Goal: Task Accomplishment & Management: Complete application form

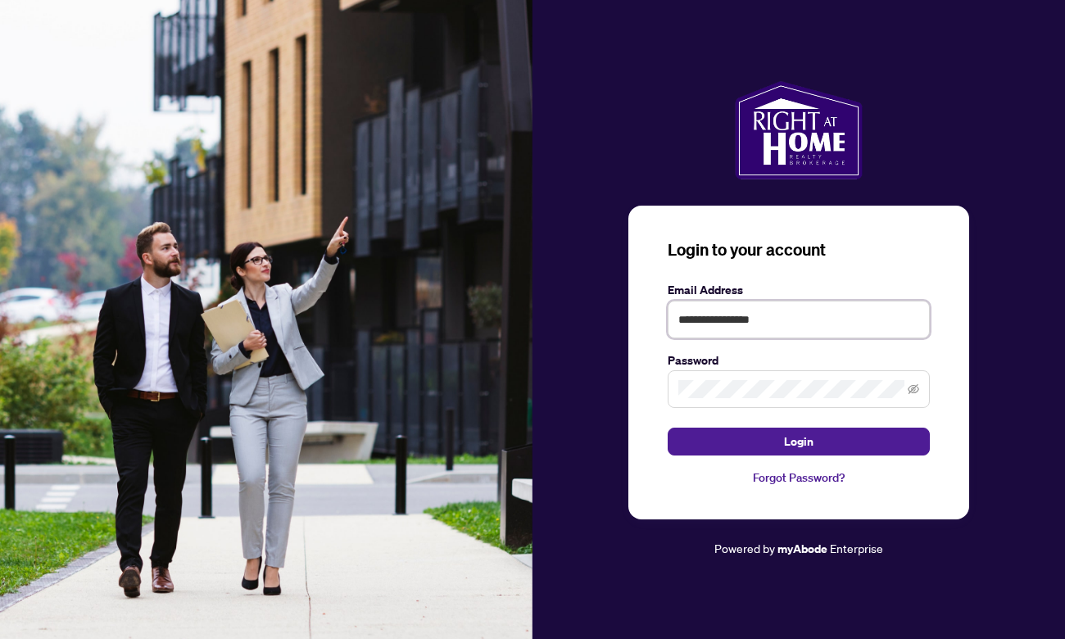
type input "**********"
click at [799, 441] on button "Login" at bounding box center [799, 442] width 262 height 28
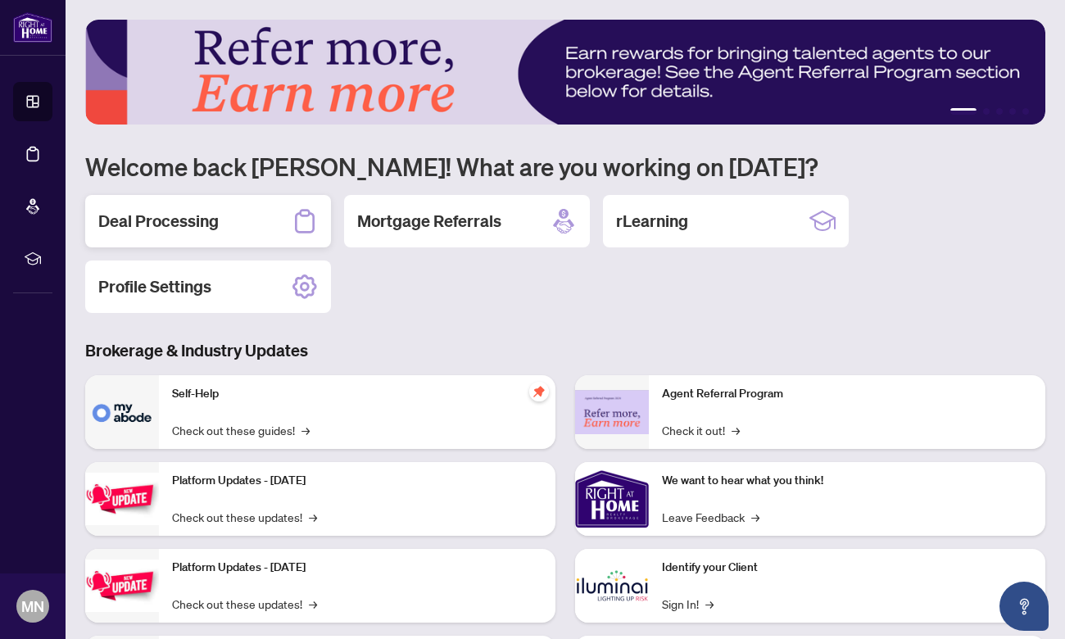
click at [186, 224] on h2 "Deal Processing" at bounding box center [158, 221] width 120 height 23
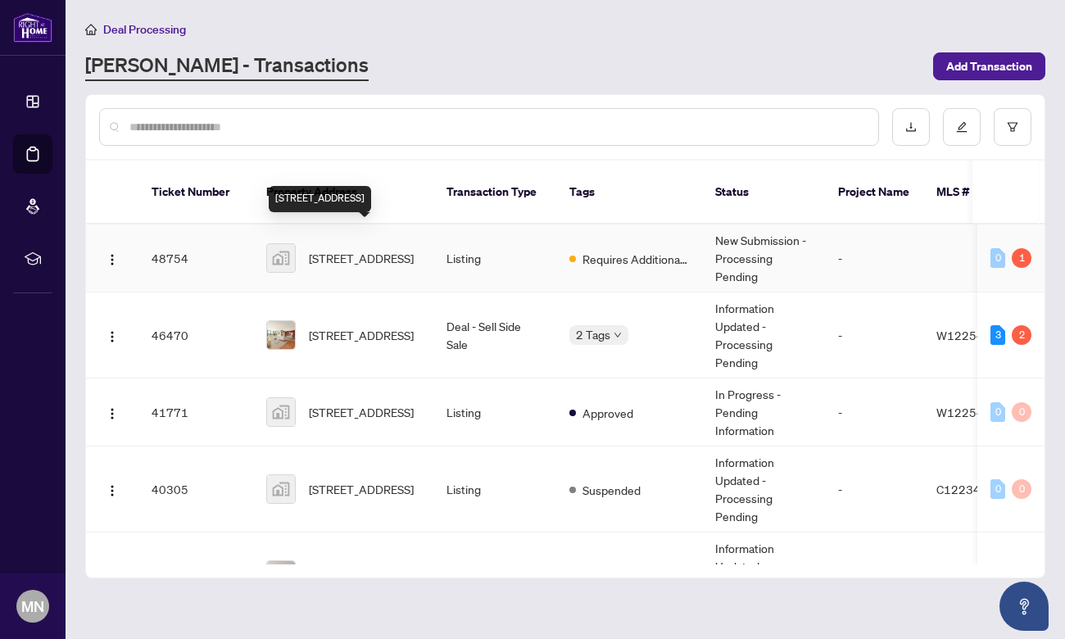
click at [349, 249] on span "[STREET_ADDRESS]" at bounding box center [361, 258] width 105 height 18
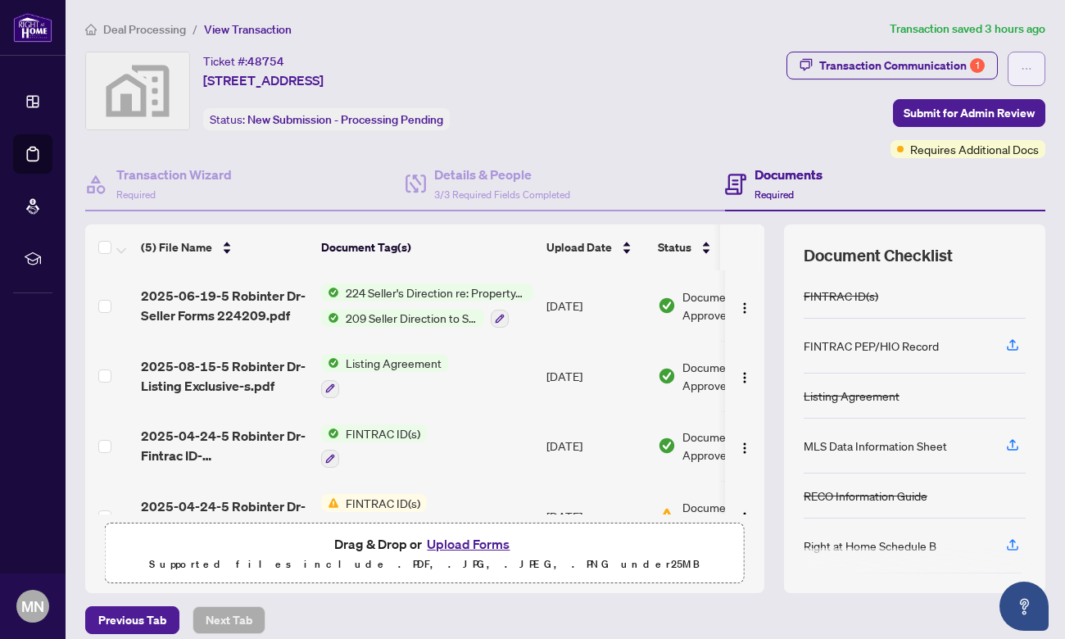
click at [1026, 61] on span "button" at bounding box center [1026, 69] width 11 height 26
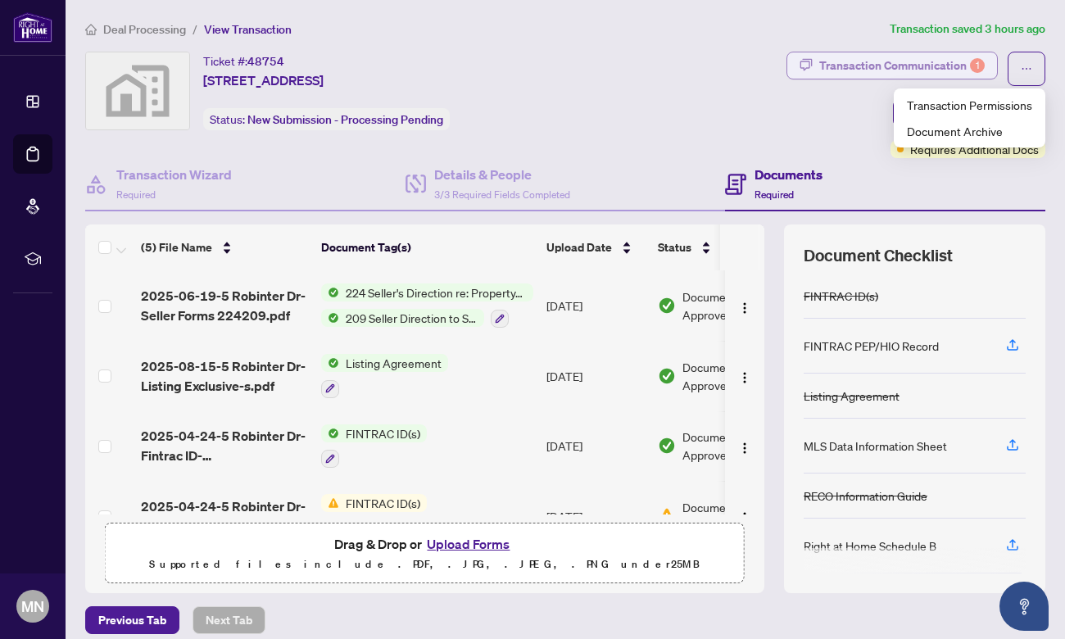
click at [926, 62] on div "Transaction Communication 1" at bounding box center [901, 65] width 165 height 26
click at [926, 62] on div at bounding box center [532, 319] width 1065 height 639
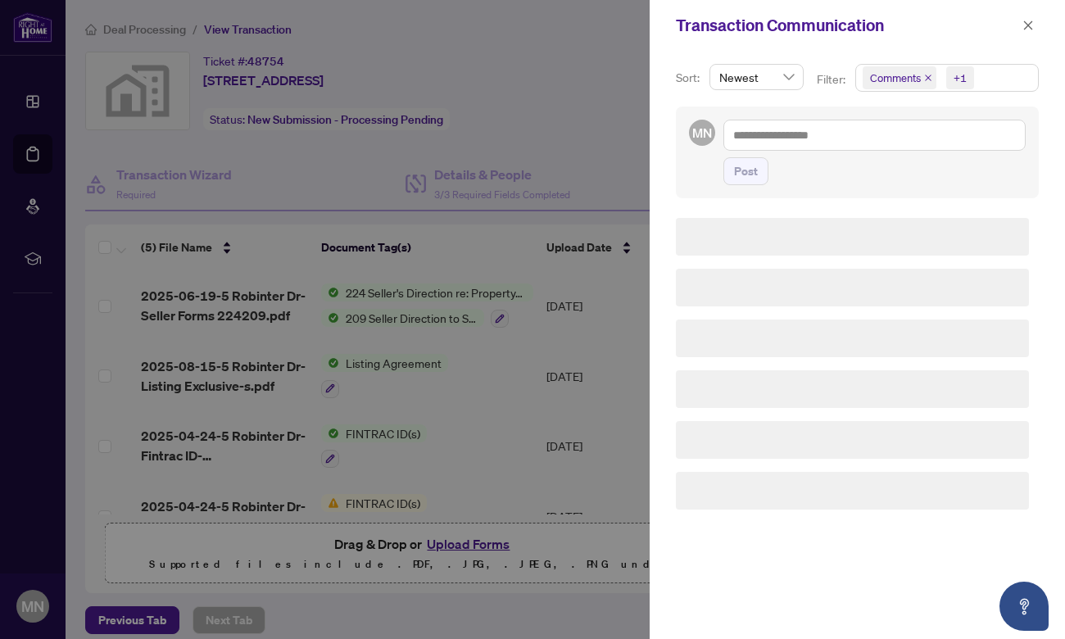
click at [926, 62] on div "Sort: Newest Filter: Comments +1 MN Post" at bounding box center [857, 345] width 415 height 588
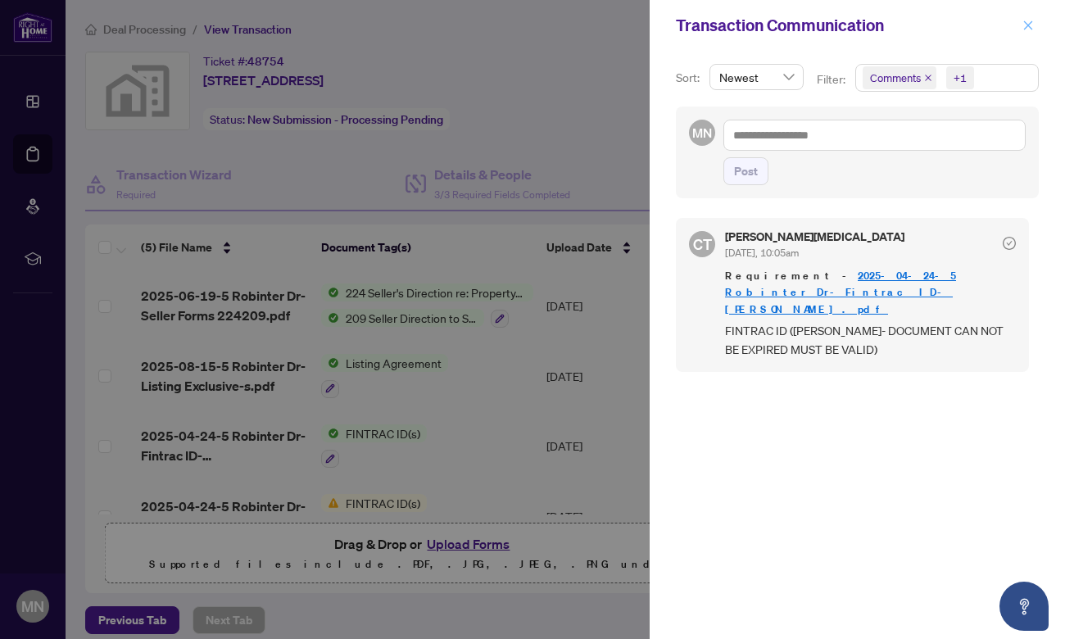
click at [1026, 25] on icon "close" at bounding box center [1028, 24] width 9 height 9
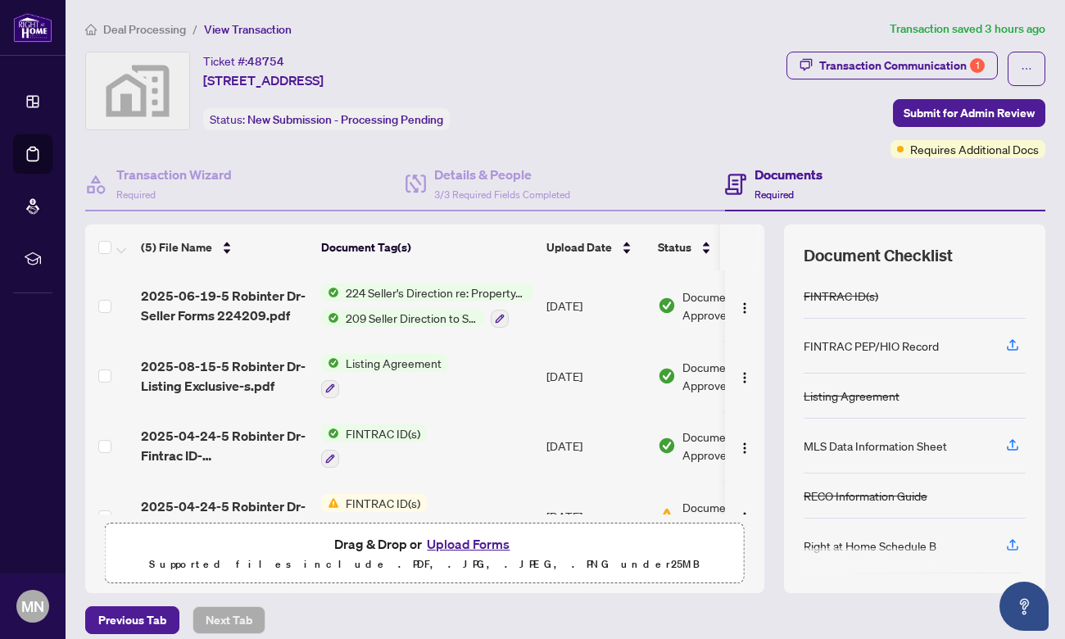
click at [478, 544] on button "Upload Forms" at bounding box center [468, 543] width 93 height 21
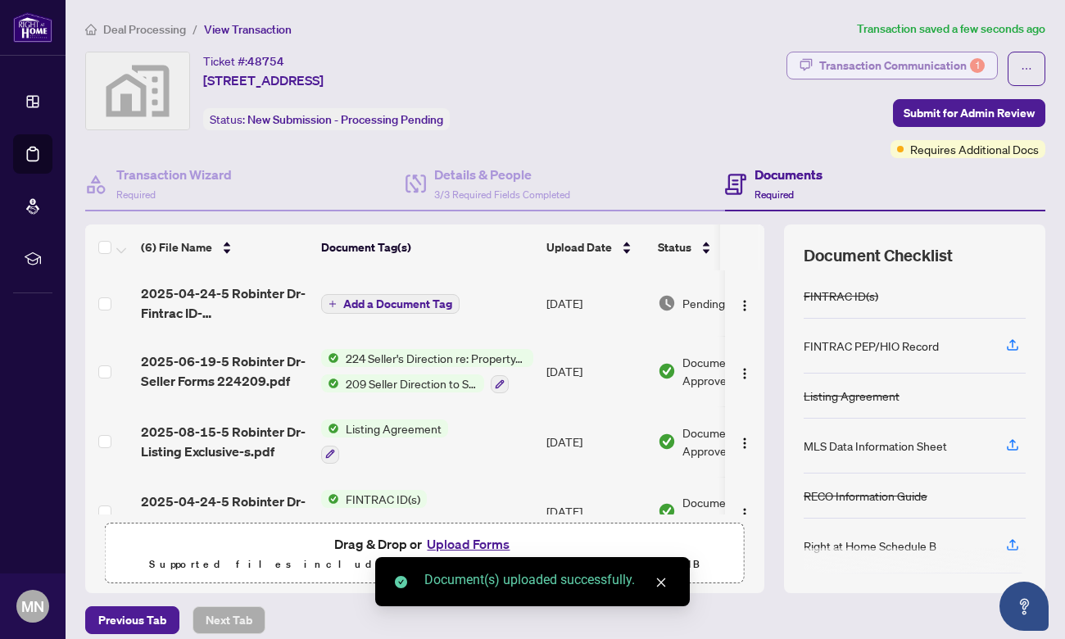
click at [959, 61] on div "Transaction Communication 1" at bounding box center [901, 65] width 165 height 26
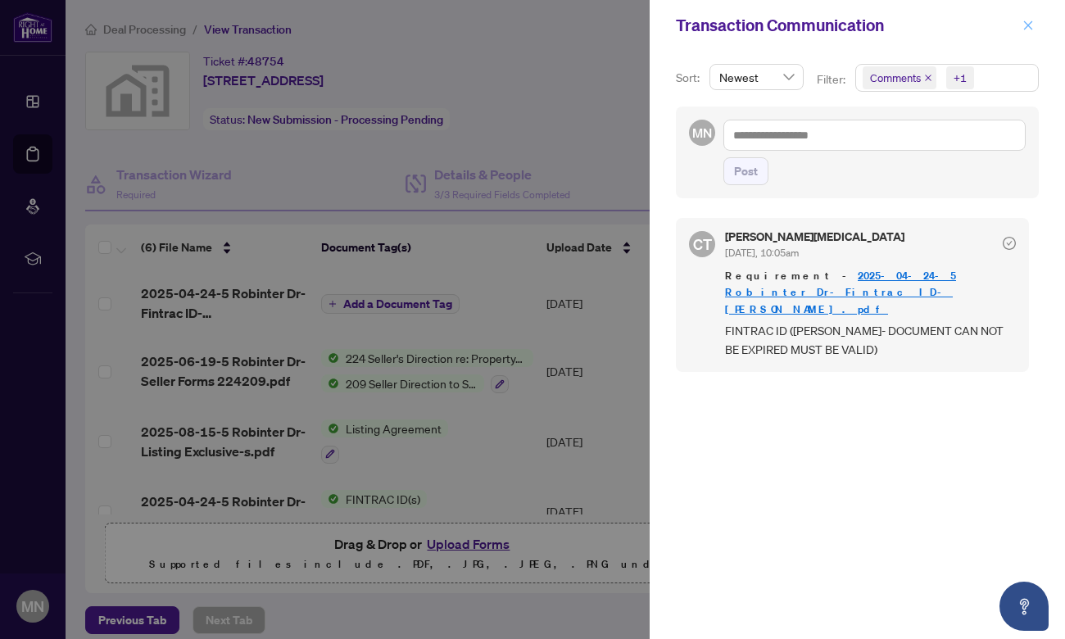
click at [1027, 28] on icon "close" at bounding box center [1027, 25] width 11 height 11
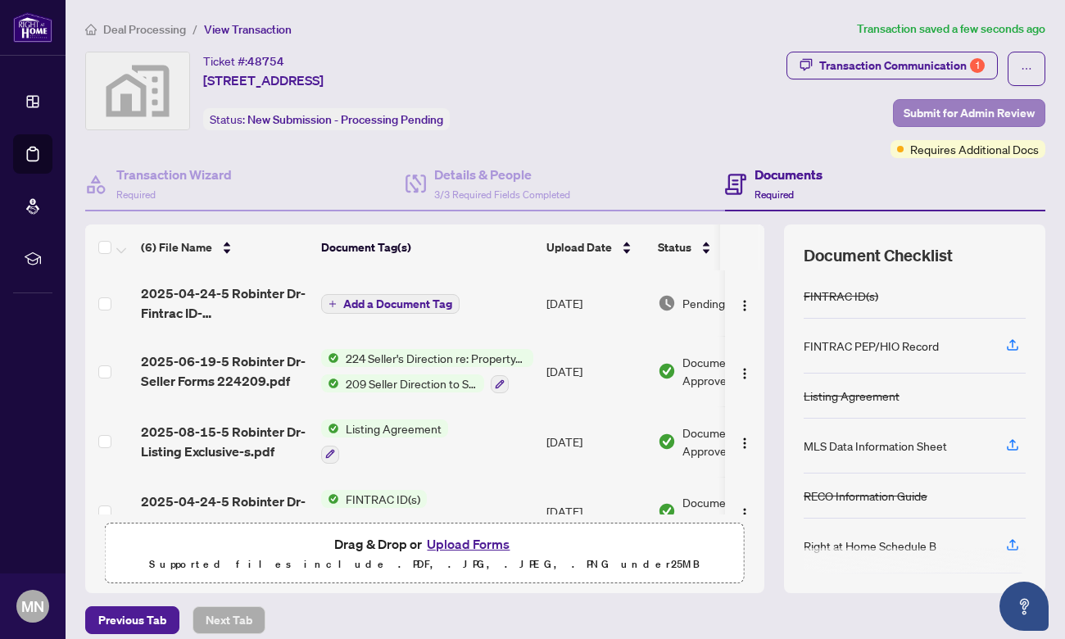
click at [952, 115] on span "Submit for Admin Review" at bounding box center [968, 113] width 131 height 26
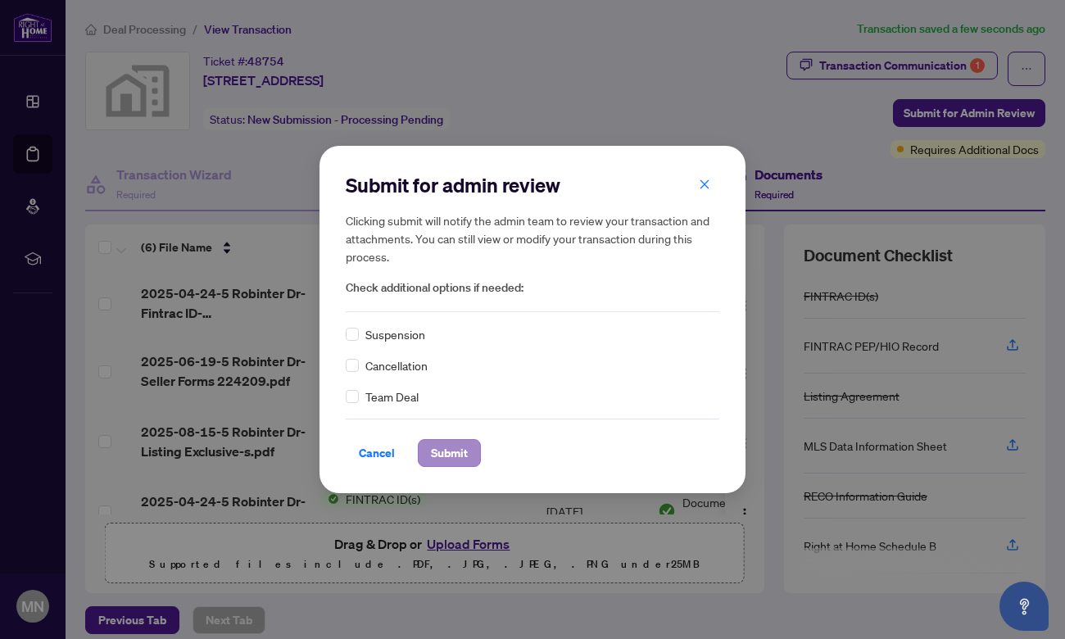
click at [447, 450] on span "Submit" at bounding box center [449, 453] width 37 height 26
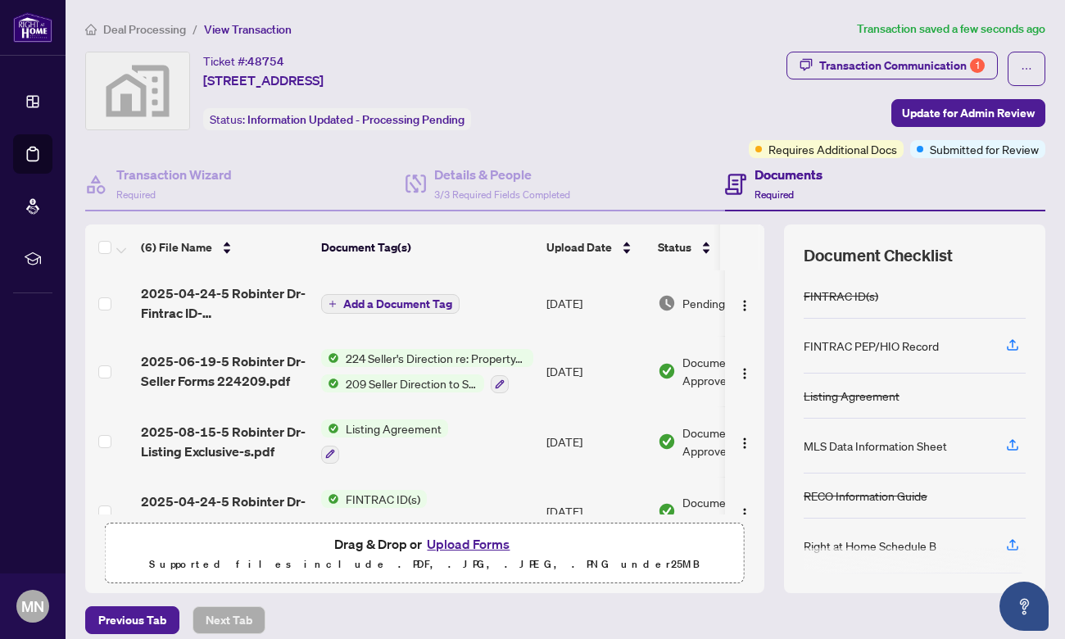
click at [131, 24] on div "Transaction submitted for review successfully. Proceed Cancel OK" at bounding box center [532, 319] width 1065 height 639
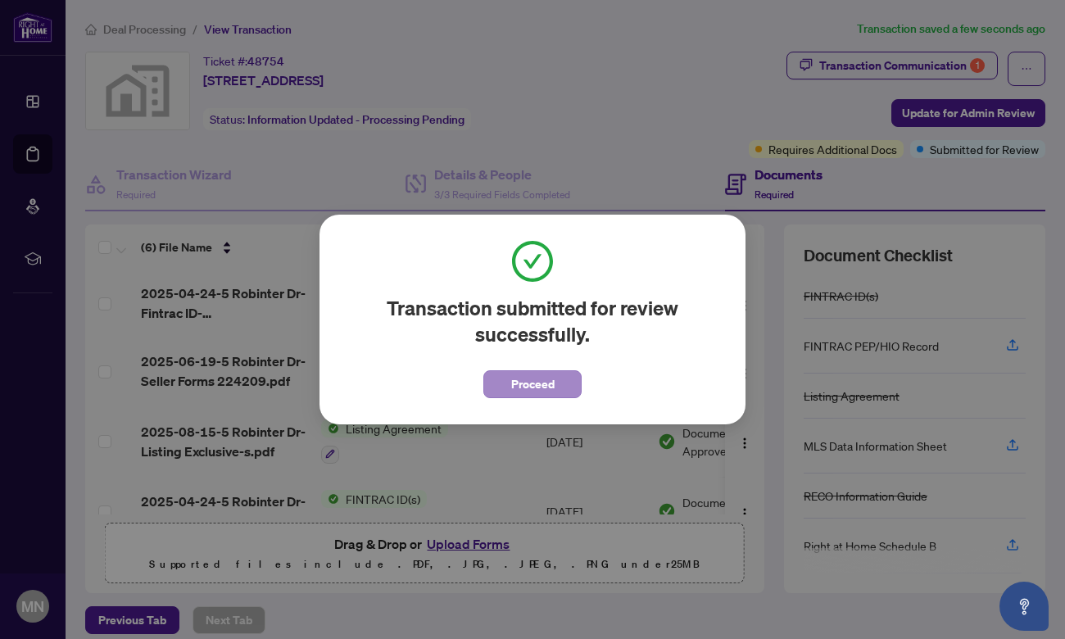
click at [523, 380] on span "Proceed" at bounding box center [532, 384] width 43 height 26
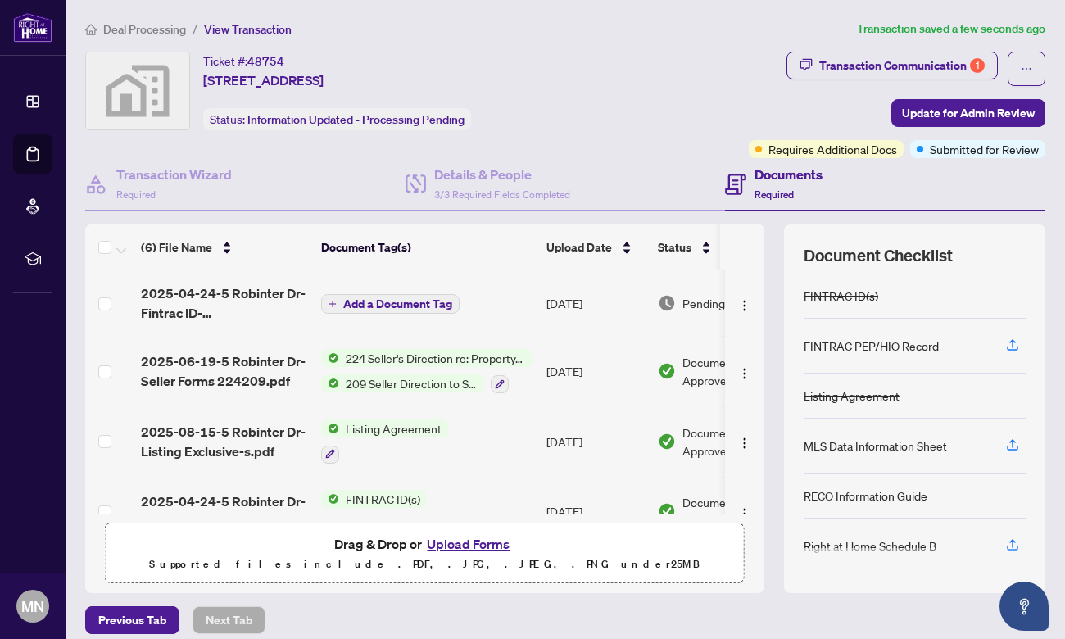
click at [165, 29] on span "Deal Processing" at bounding box center [144, 29] width 83 height 15
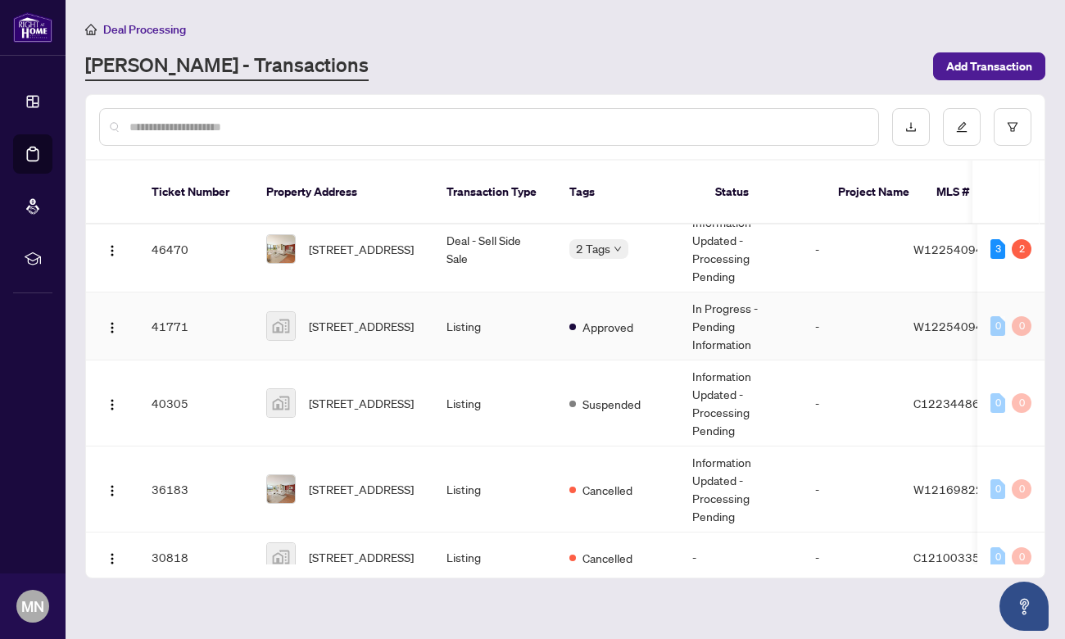
scroll to position [106, 0]
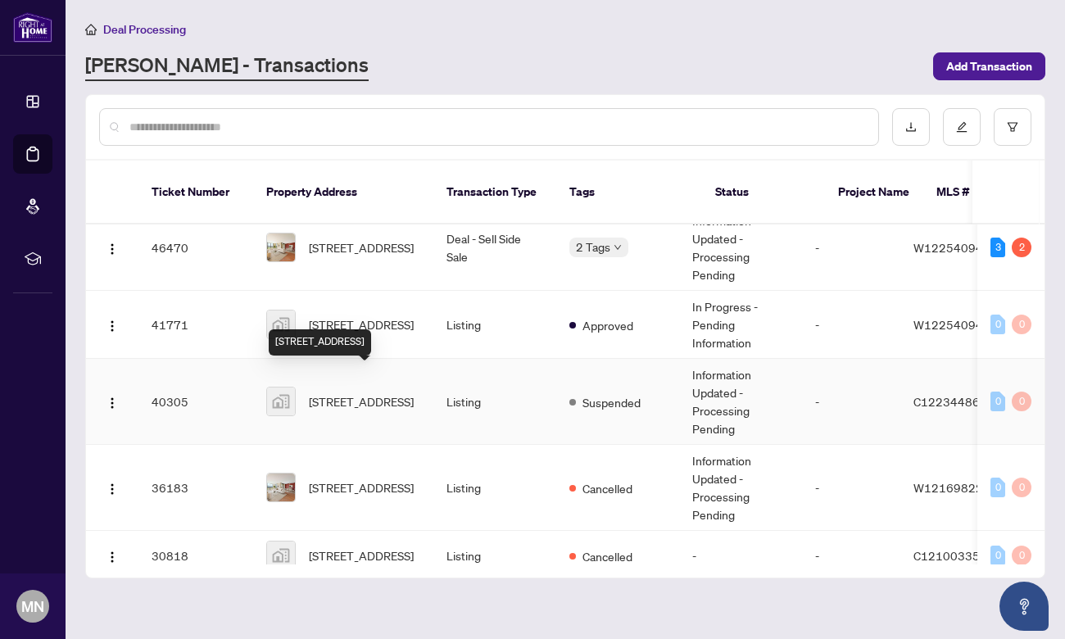
click at [332, 392] on span "[STREET_ADDRESS]" at bounding box center [361, 401] width 105 height 18
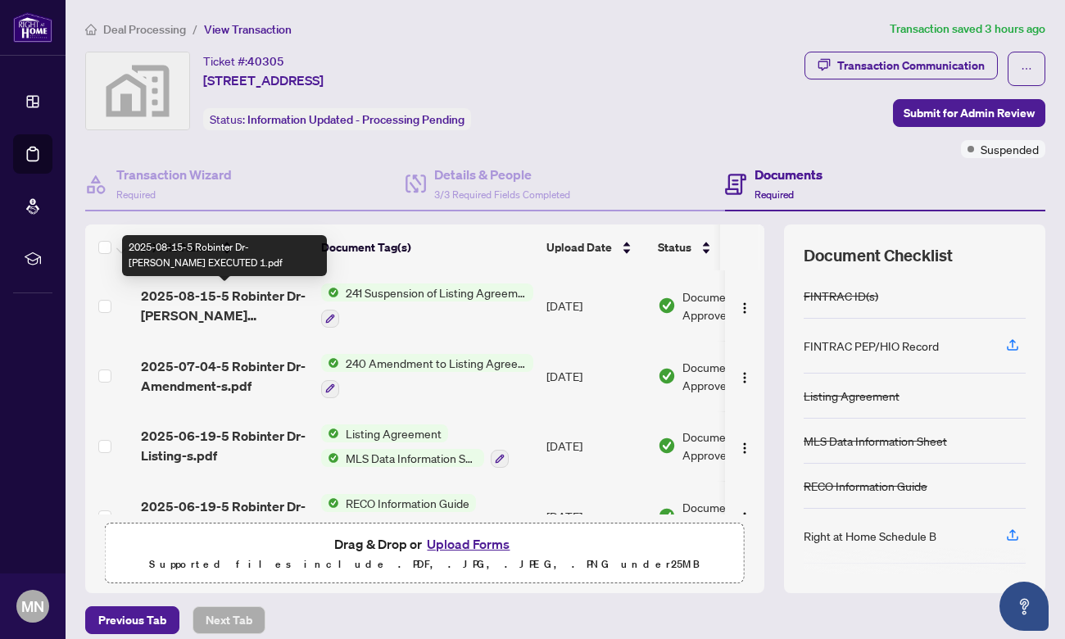
click at [260, 291] on span "2025-08-15-5 Robinter Dr-[PERSON_NAME] EXECUTED 1.pdf" at bounding box center [224, 305] width 167 height 39
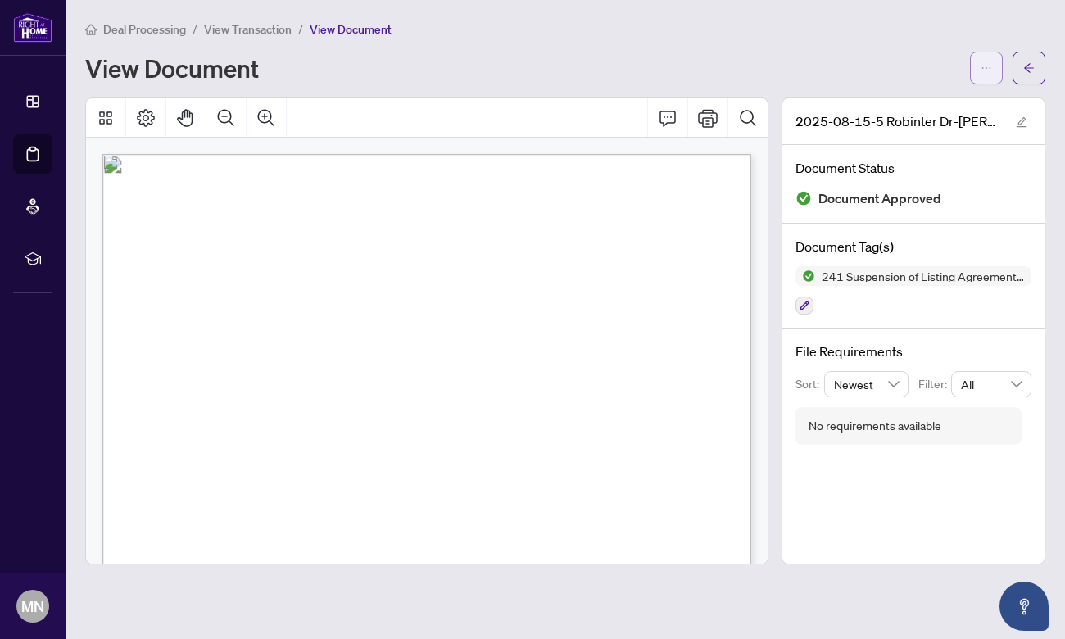
click at [988, 62] on icon "ellipsis" at bounding box center [985, 67] width 11 height 11
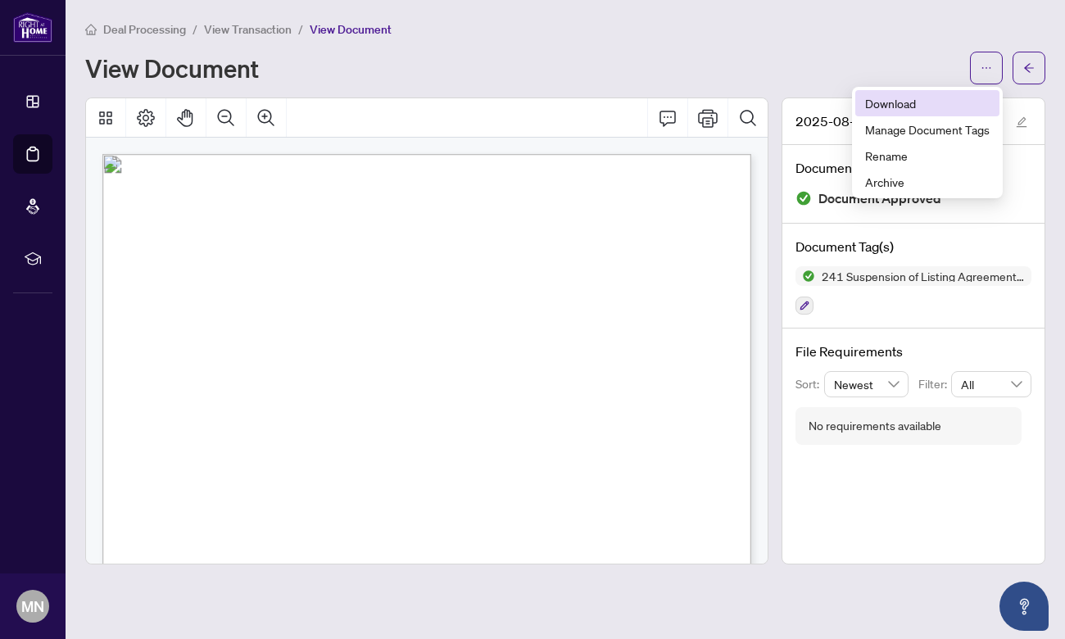
click at [903, 103] on span "Download" at bounding box center [927, 103] width 124 height 18
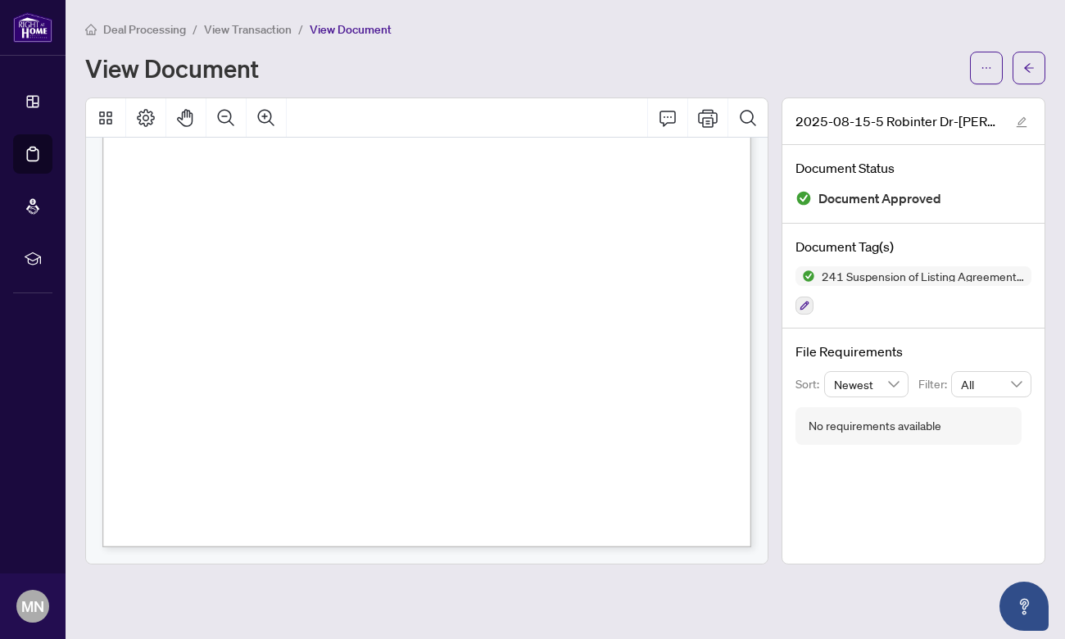
scroll to position [446, 0]
click at [1031, 62] on icon "arrow-left" at bounding box center [1028, 67] width 11 height 11
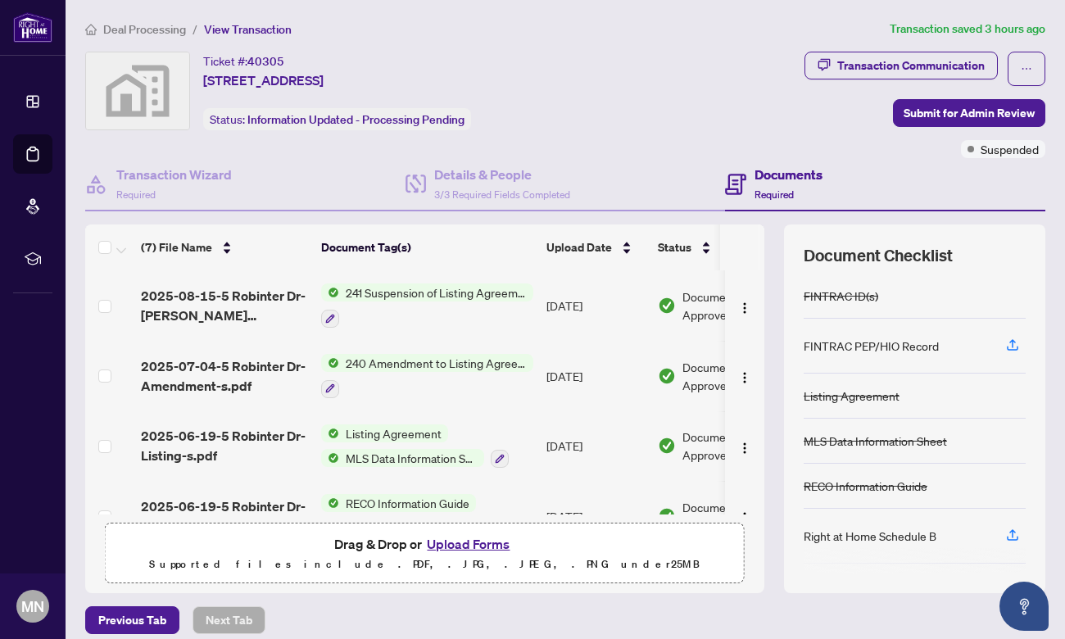
click at [158, 30] on span "Deal Processing" at bounding box center [144, 29] width 83 height 15
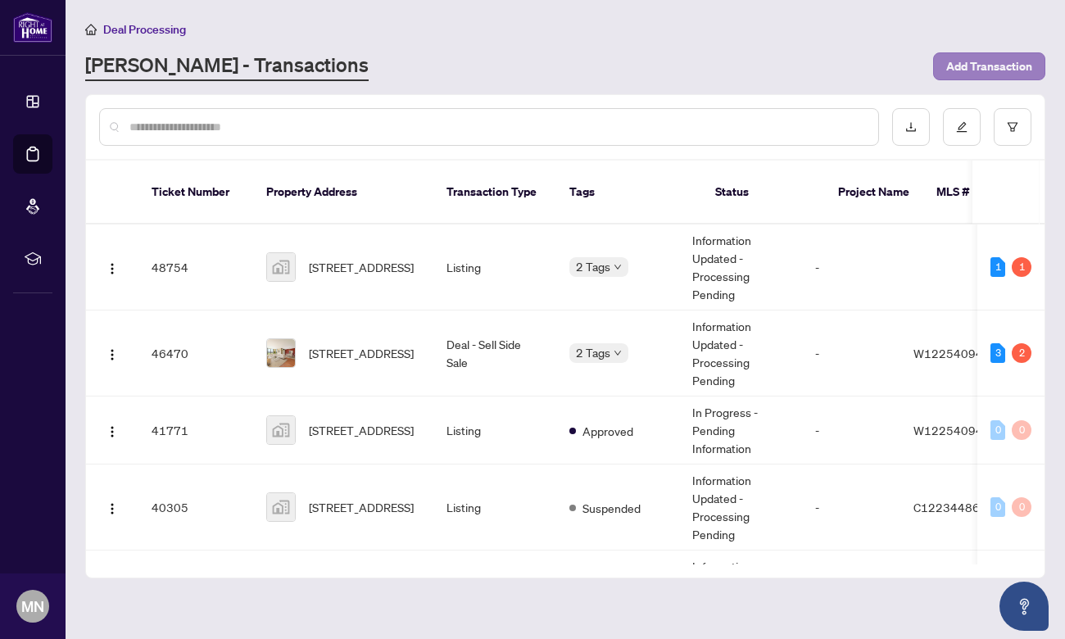
click at [968, 72] on span "Add Transaction" at bounding box center [989, 66] width 86 height 26
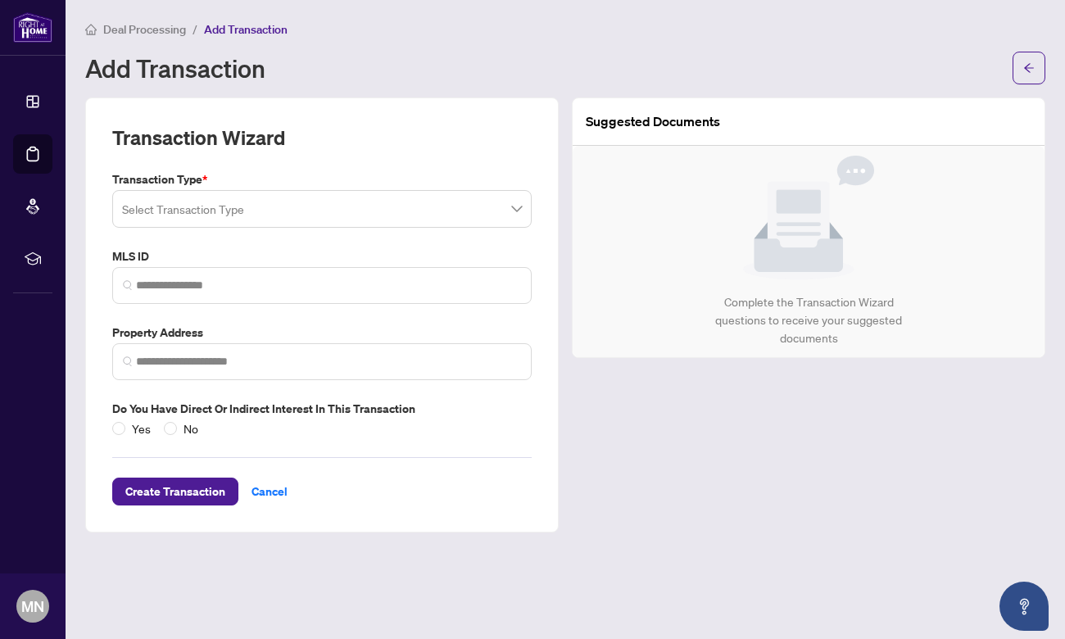
click at [312, 210] on input "search" at bounding box center [314, 211] width 385 height 36
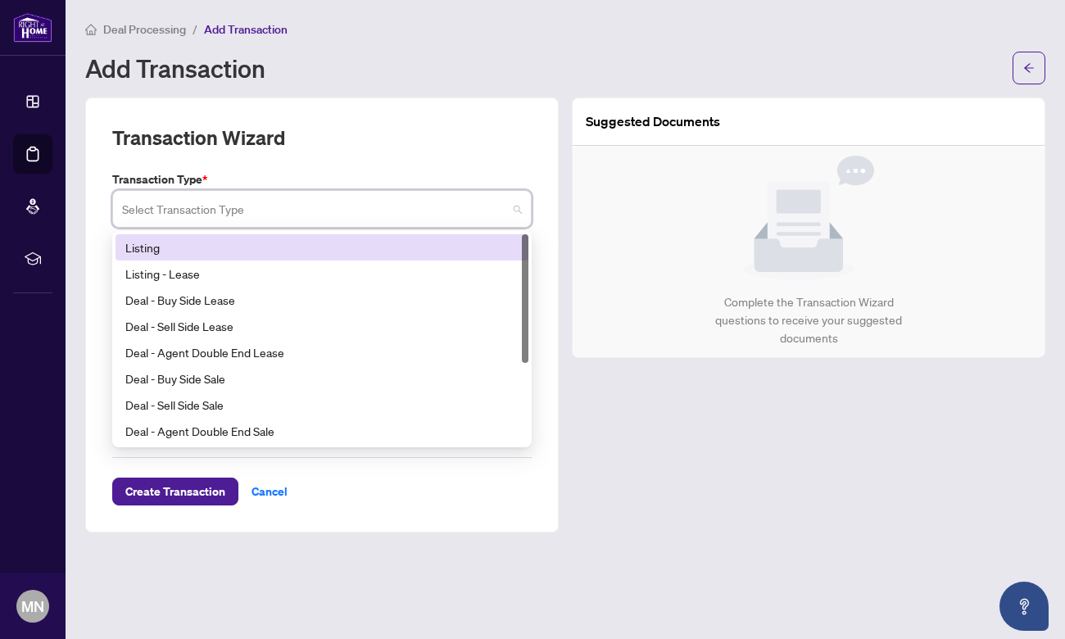
click at [179, 245] on div "Listing" at bounding box center [321, 247] width 393 height 18
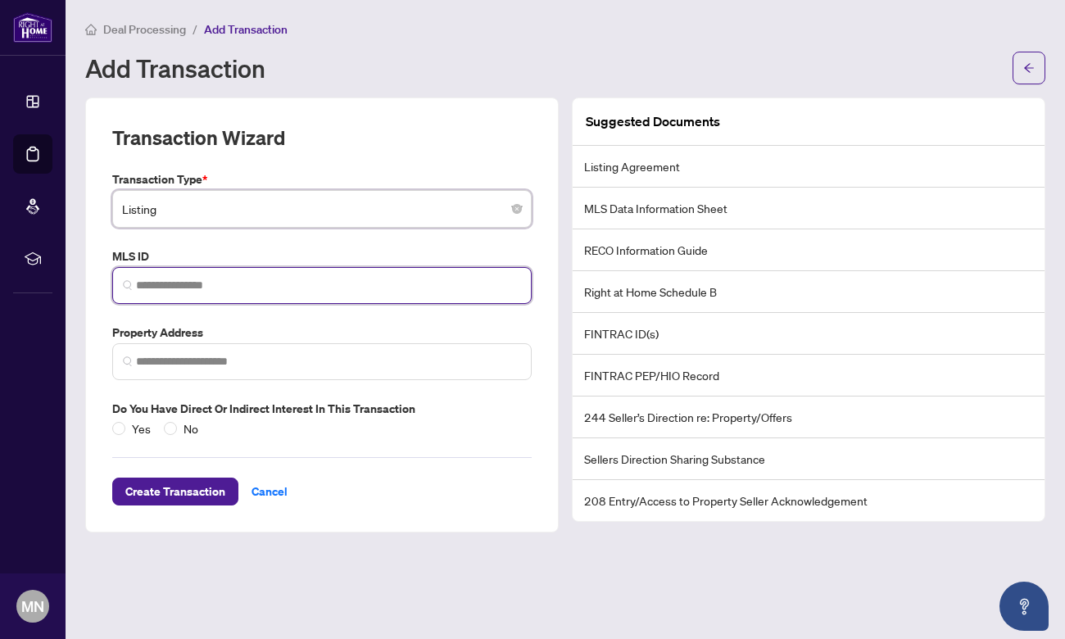
click at [205, 281] on input "search" at bounding box center [328, 285] width 385 height 17
paste input "*********"
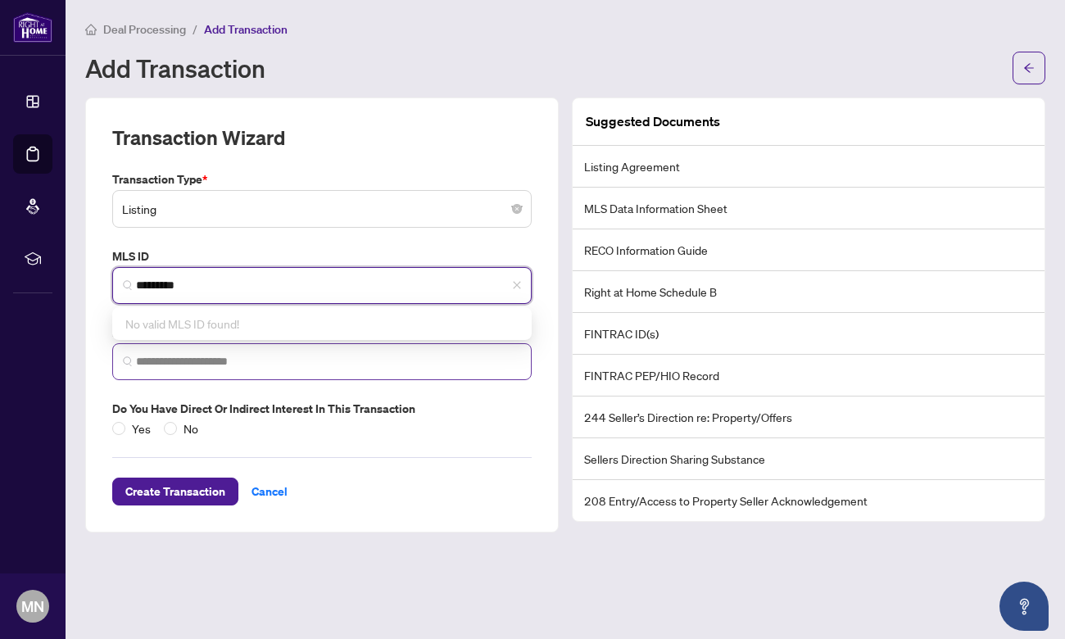
type input "*********"
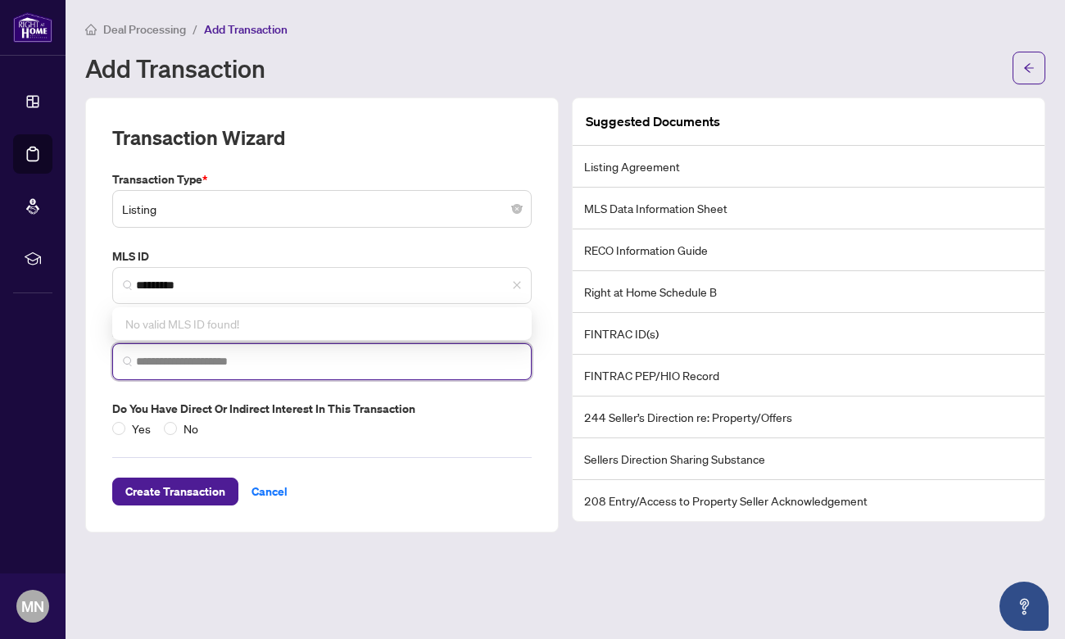
click at [261, 361] on input "search" at bounding box center [328, 361] width 385 height 17
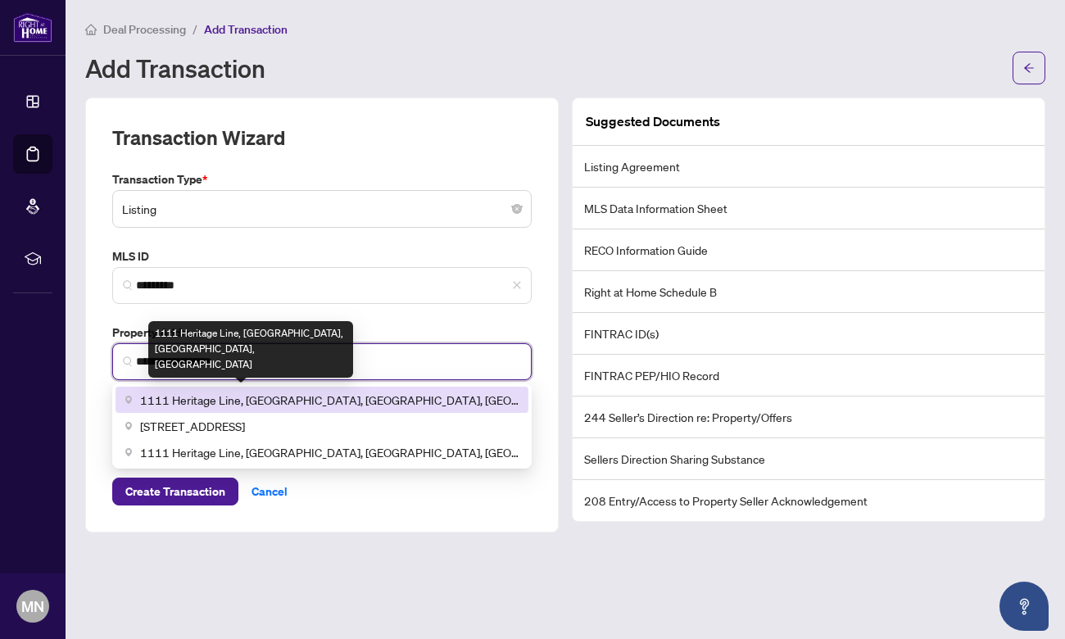
click at [267, 392] on span "1111 Heritage Line, [GEOGRAPHIC_DATA], [GEOGRAPHIC_DATA], [GEOGRAPHIC_DATA]" at bounding box center [329, 400] width 378 height 18
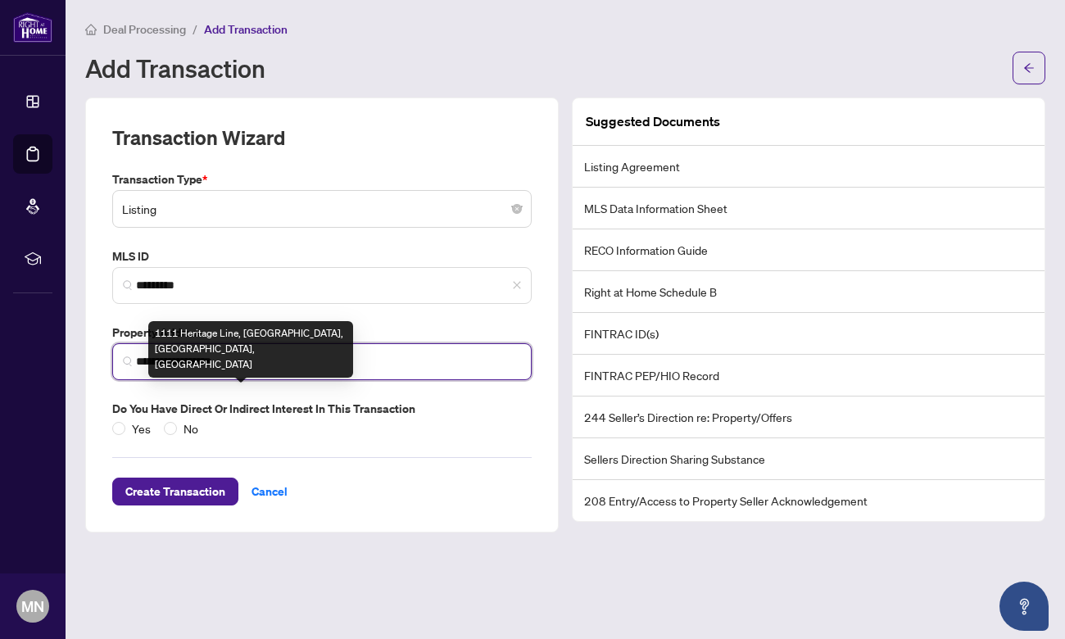
type input "**********"
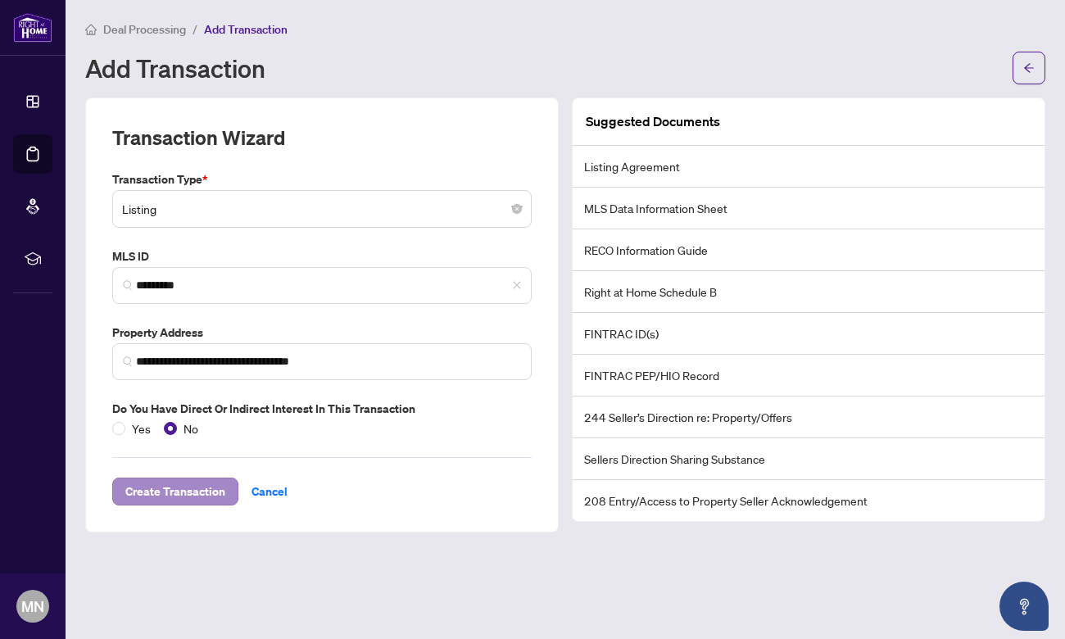
click at [166, 482] on span "Create Transaction" at bounding box center [175, 491] width 100 height 26
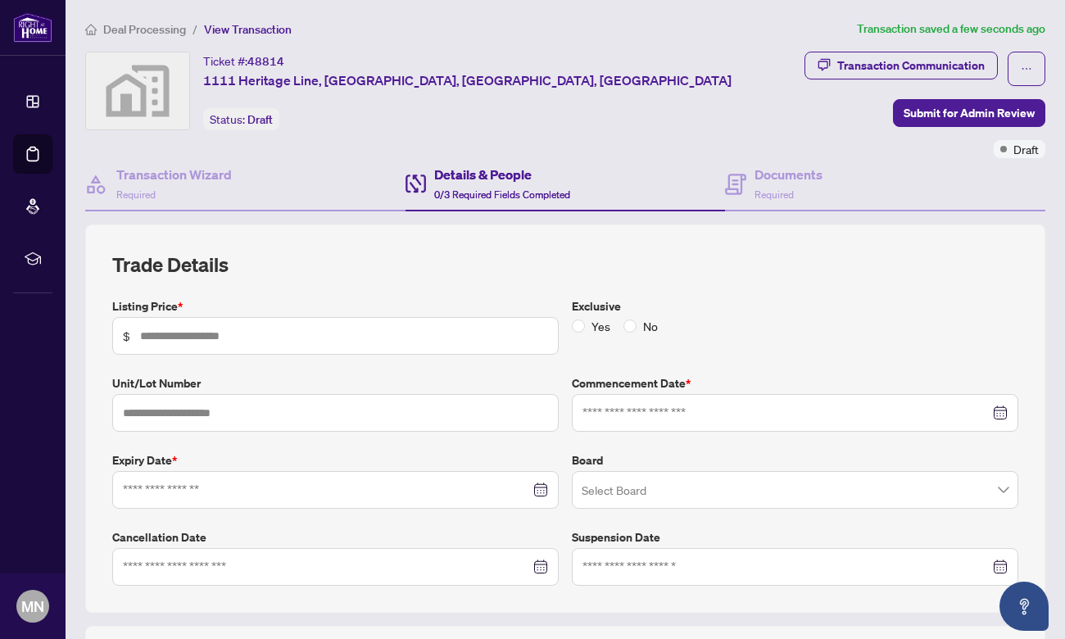
click at [293, 323] on span "$" at bounding box center [335, 336] width 446 height 38
type input "*"
click at [978, 408] on input at bounding box center [785, 413] width 407 height 18
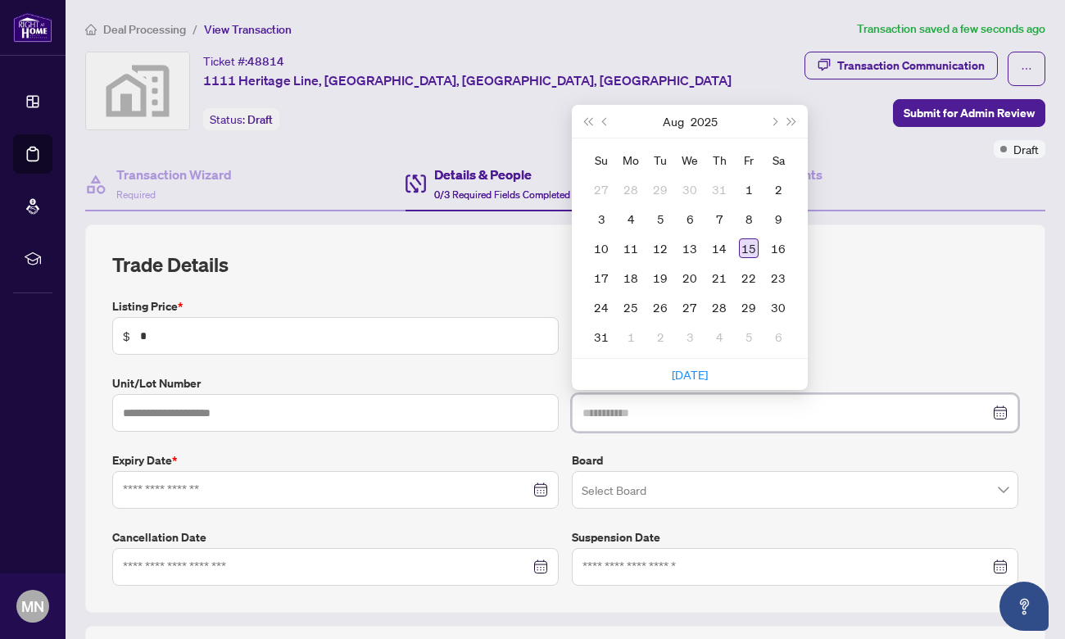
type input "**********"
click at [752, 247] on div "15" at bounding box center [749, 248] width 20 height 20
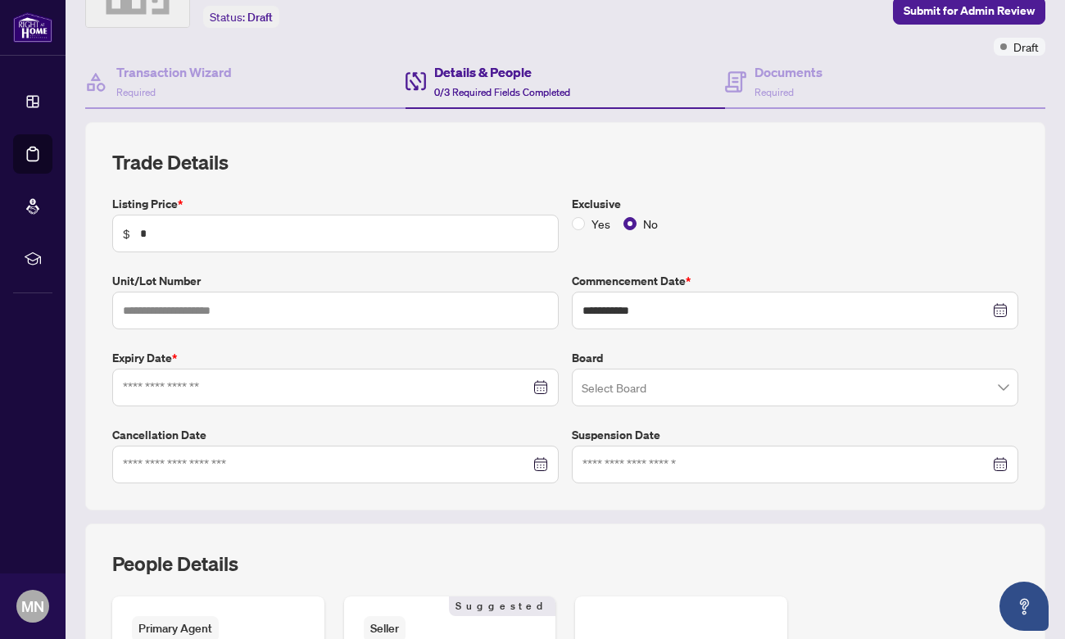
scroll to position [105, 0]
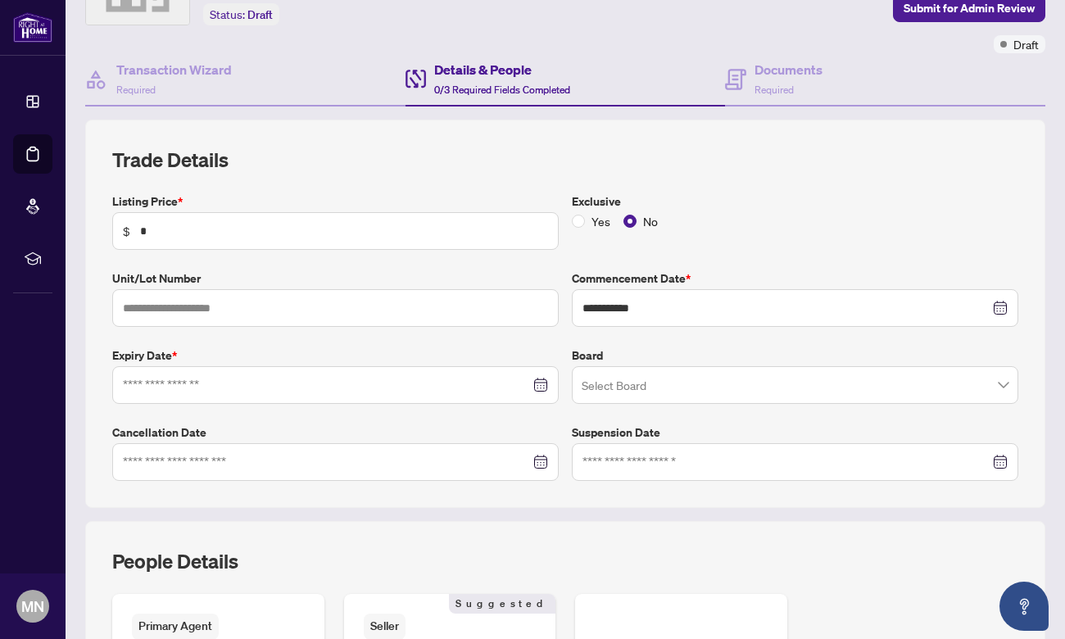
click at [532, 377] on div at bounding box center [335, 385] width 425 height 18
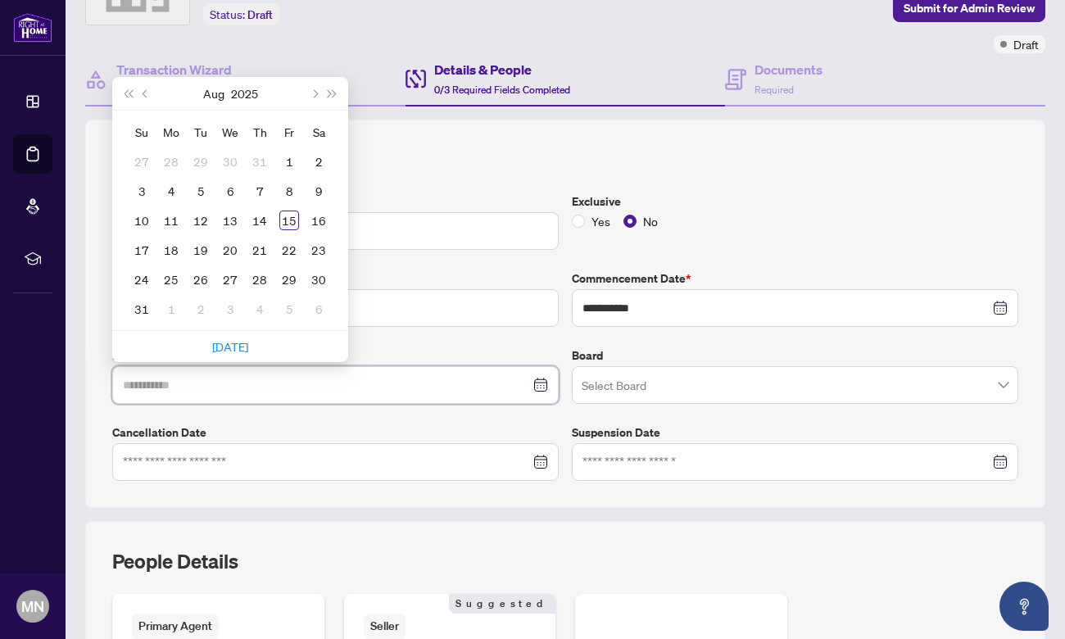
type input "**********"
click at [315, 95] on button "Next month (PageDown)" at bounding box center [314, 93] width 18 height 33
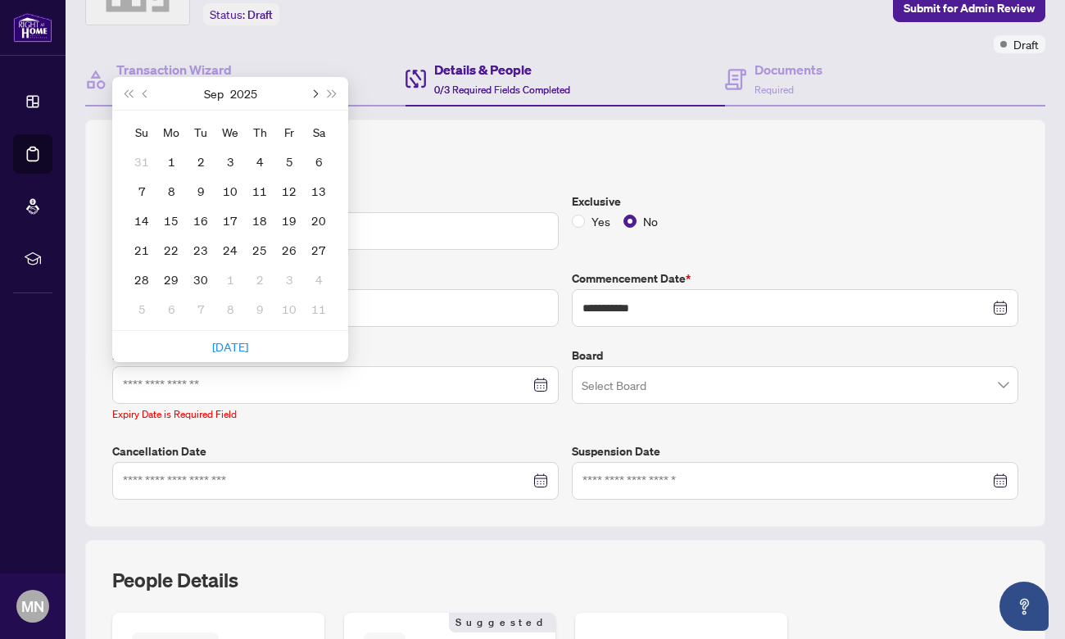
click at [315, 95] on button "Next month (PageDown)" at bounding box center [314, 93] width 18 height 33
type input "**********"
click at [228, 278] on div "31" at bounding box center [230, 279] width 20 height 20
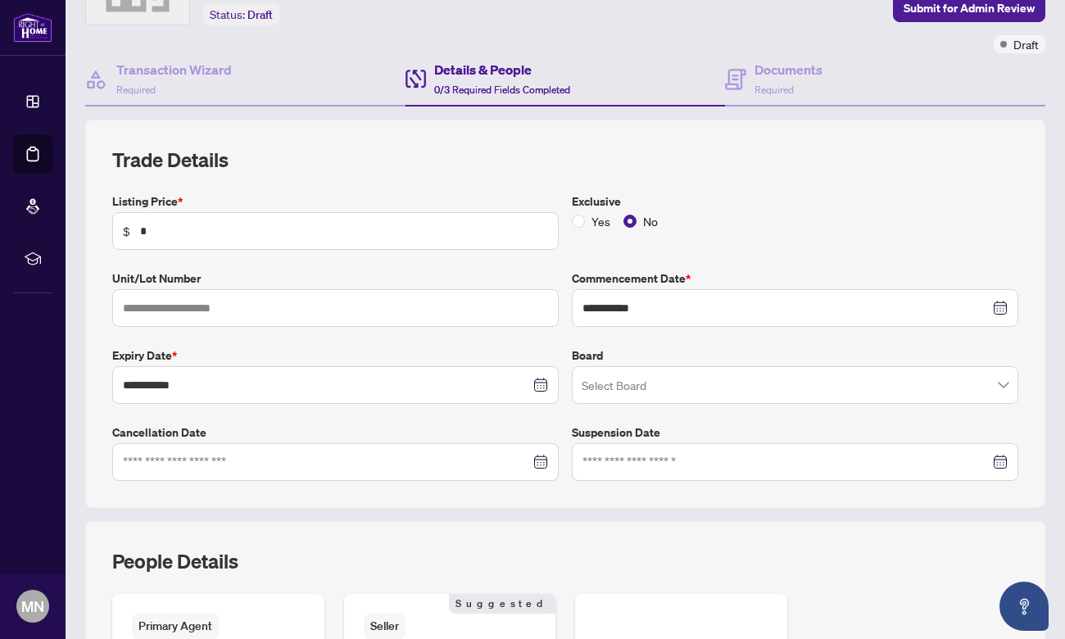
click at [831, 386] on input "search" at bounding box center [788, 387] width 412 height 36
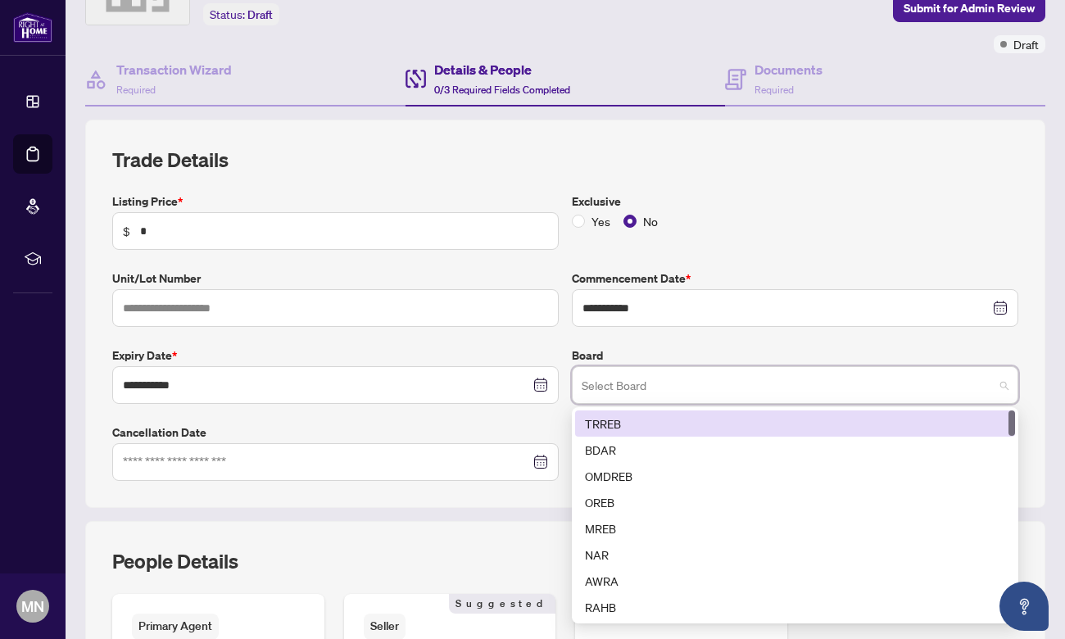
click at [619, 423] on div "TRREB" at bounding box center [795, 423] width 420 height 18
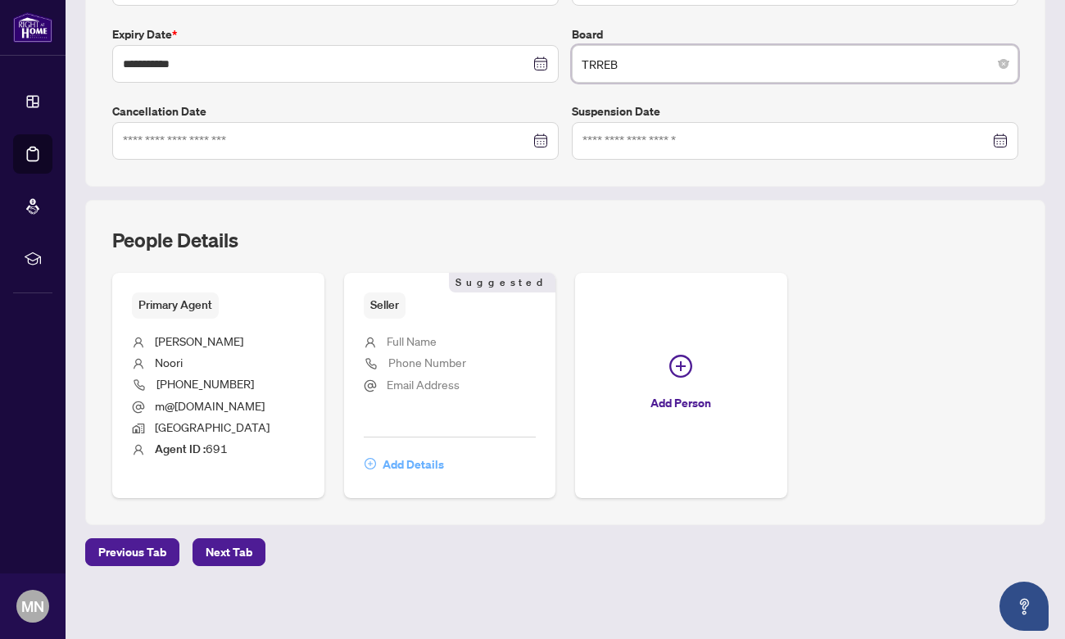
scroll to position [425, 0]
click at [410, 456] on span "Add Details" at bounding box center [412, 465] width 61 height 26
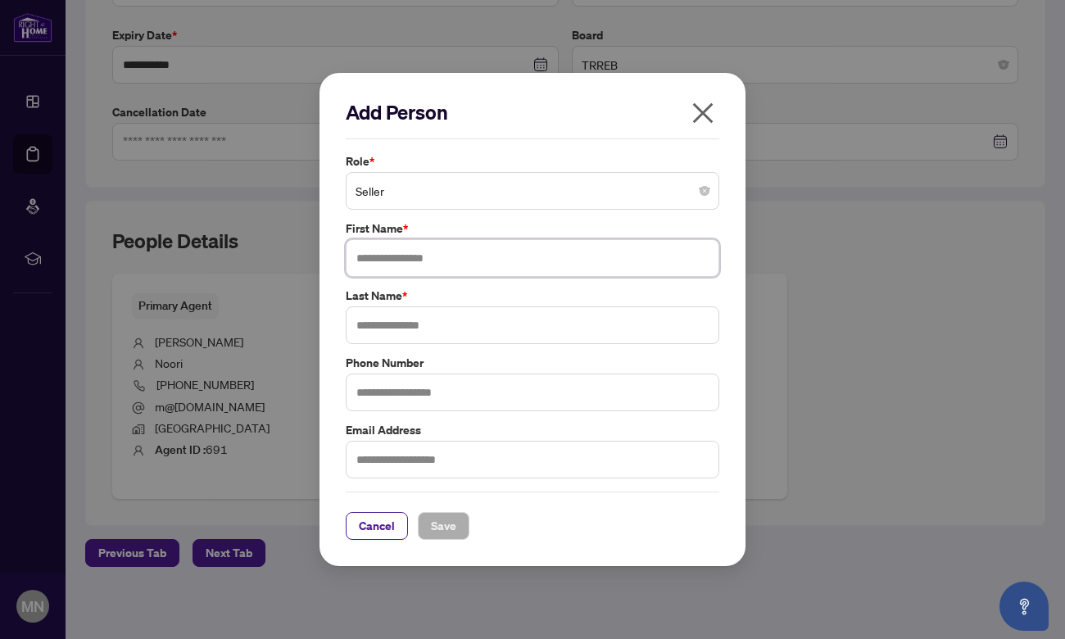
click at [415, 268] on input "text" at bounding box center [532, 258] width 373 height 38
click at [454, 188] on span "Seller" at bounding box center [532, 190] width 354 height 31
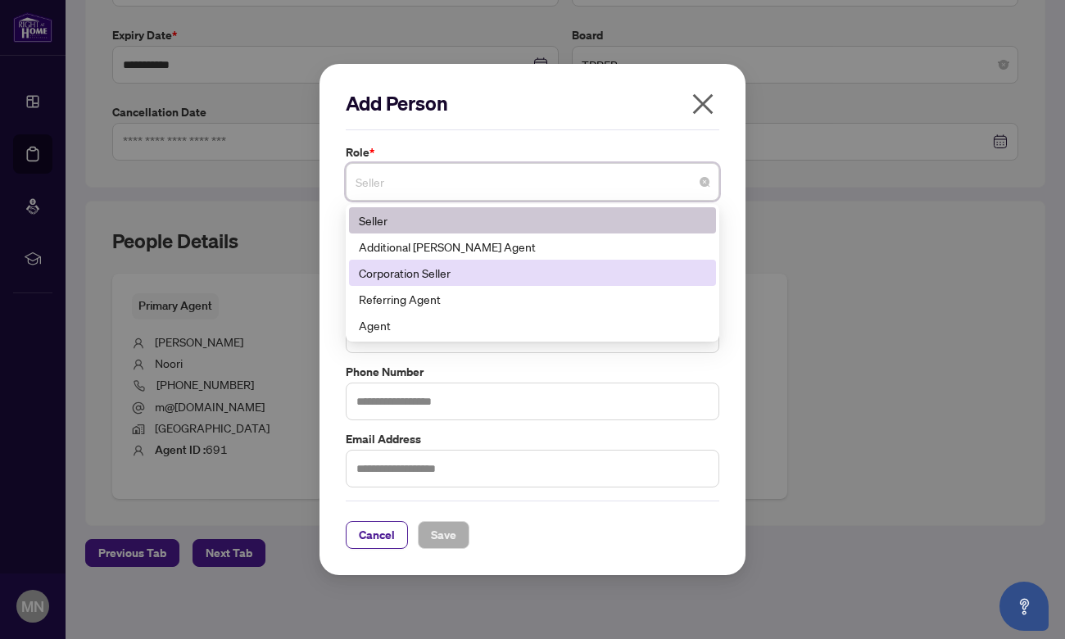
click at [445, 270] on div "Corporation Seller" at bounding box center [532, 273] width 347 height 18
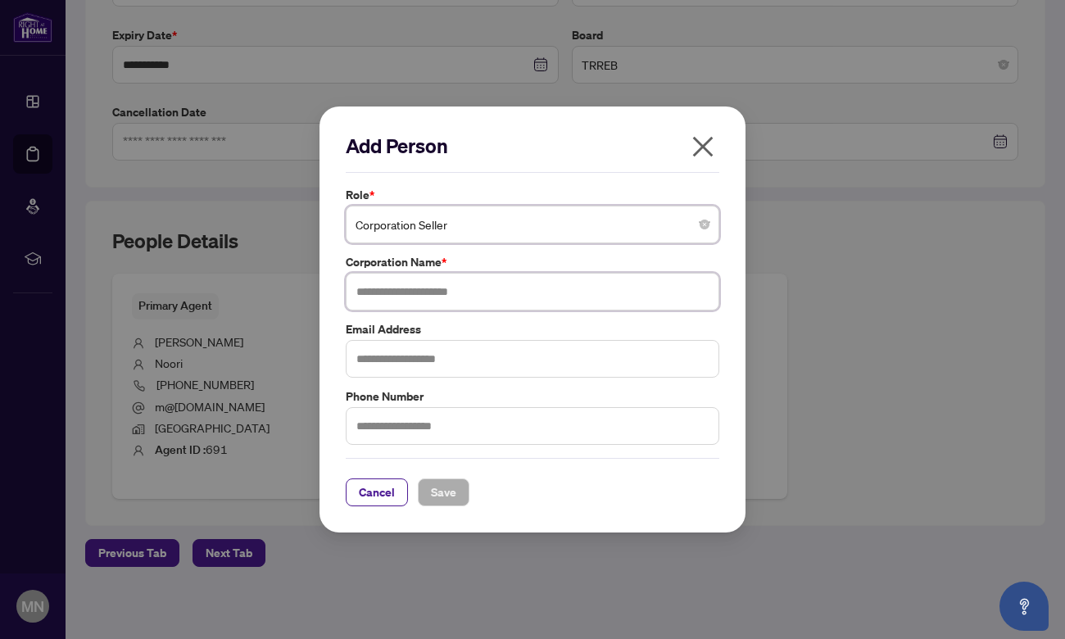
click at [414, 294] on input "text" at bounding box center [532, 292] width 373 height 38
paste input "**********"
type input "**********"
click at [514, 294] on input "**********" at bounding box center [532, 292] width 373 height 38
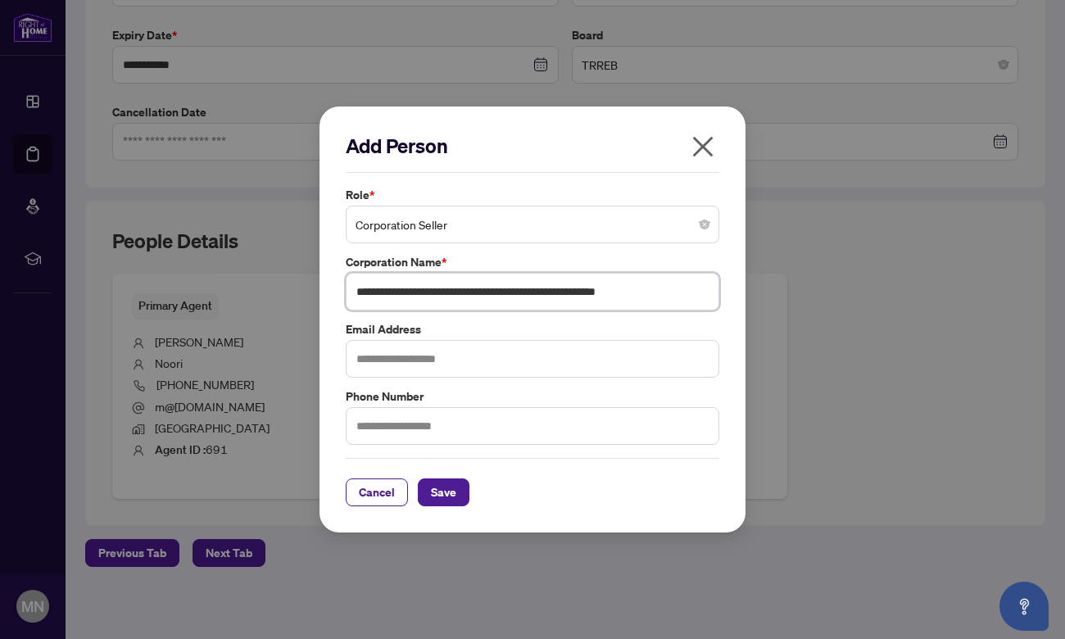
click at [514, 294] on input "**********" at bounding box center [532, 292] width 373 height 38
type input "**********"
click at [441, 491] on span "Save" at bounding box center [443, 492] width 25 height 26
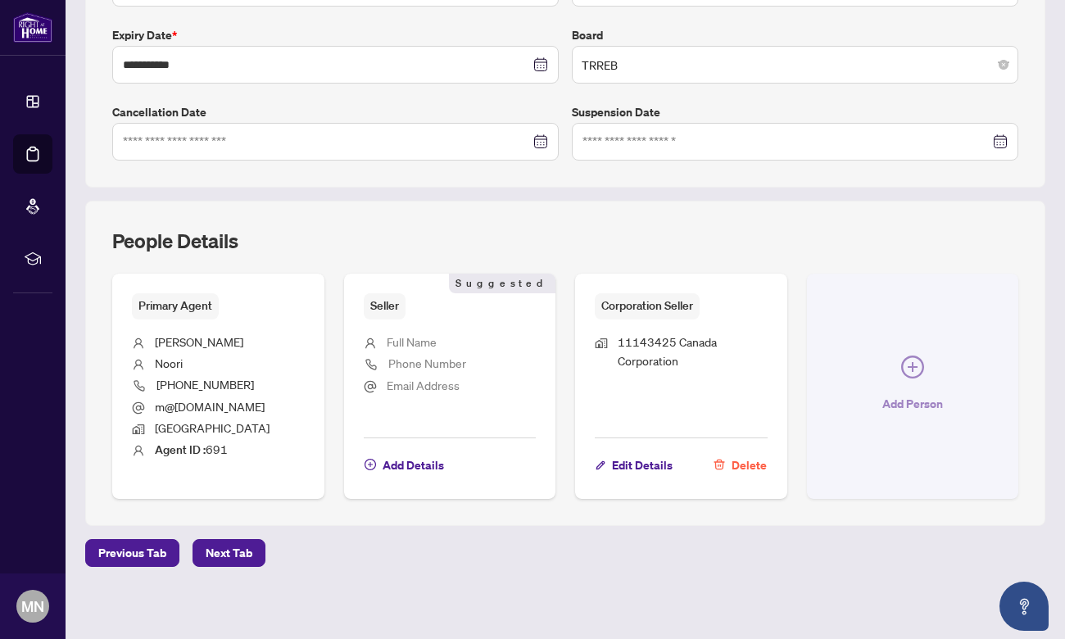
click at [903, 358] on icon "plus-circle" at bounding box center [912, 366] width 23 height 23
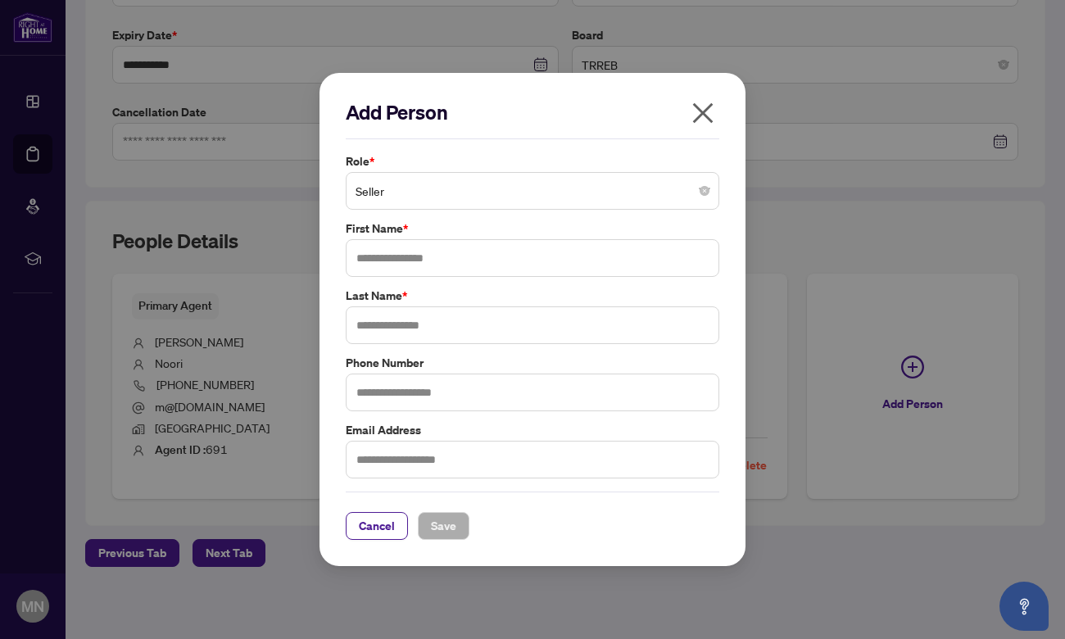
click at [400, 183] on span "Seller" at bounding box center [532, 190] width 354 height 31
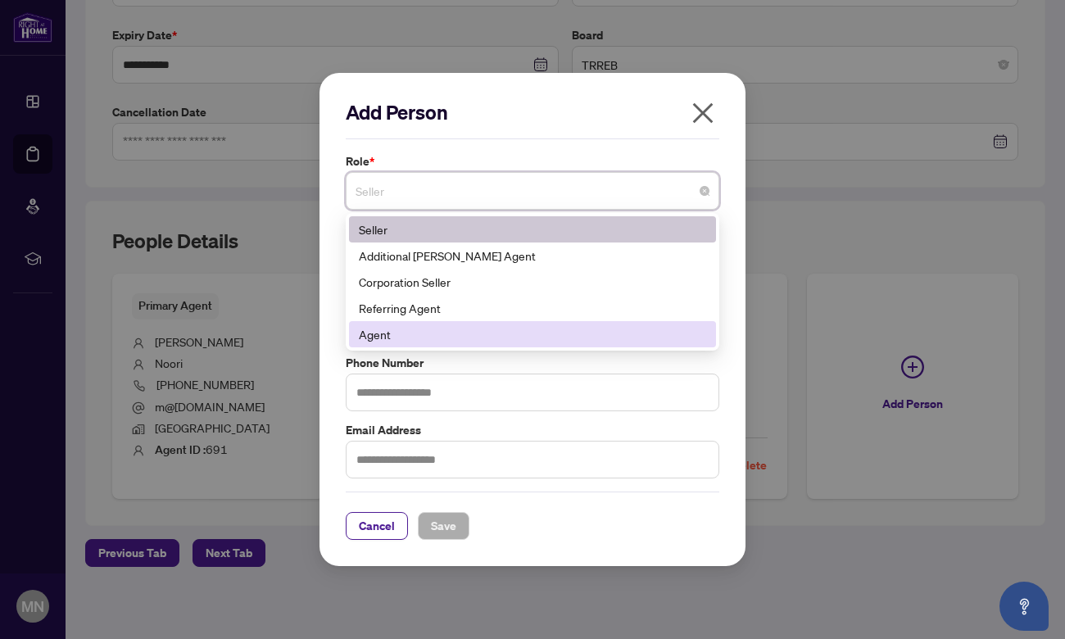
click at [392, 337] on div "Agent" at bounding box center [532, 334] width 347 height 18
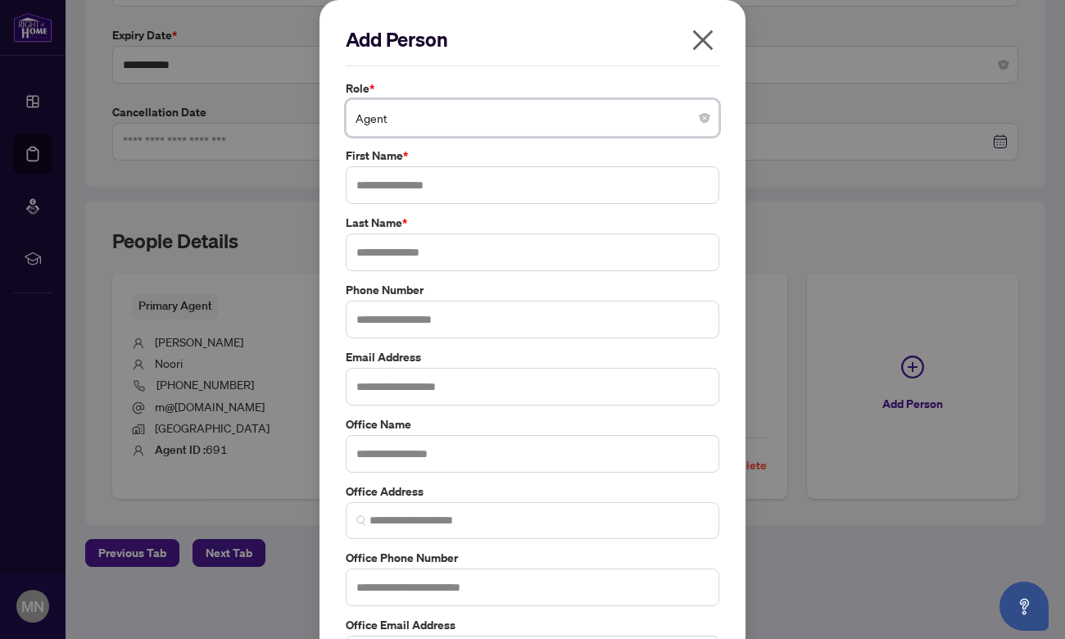
click at [447, 116] on span "Agent" at bounding box center [532, 117] width 354 height 31
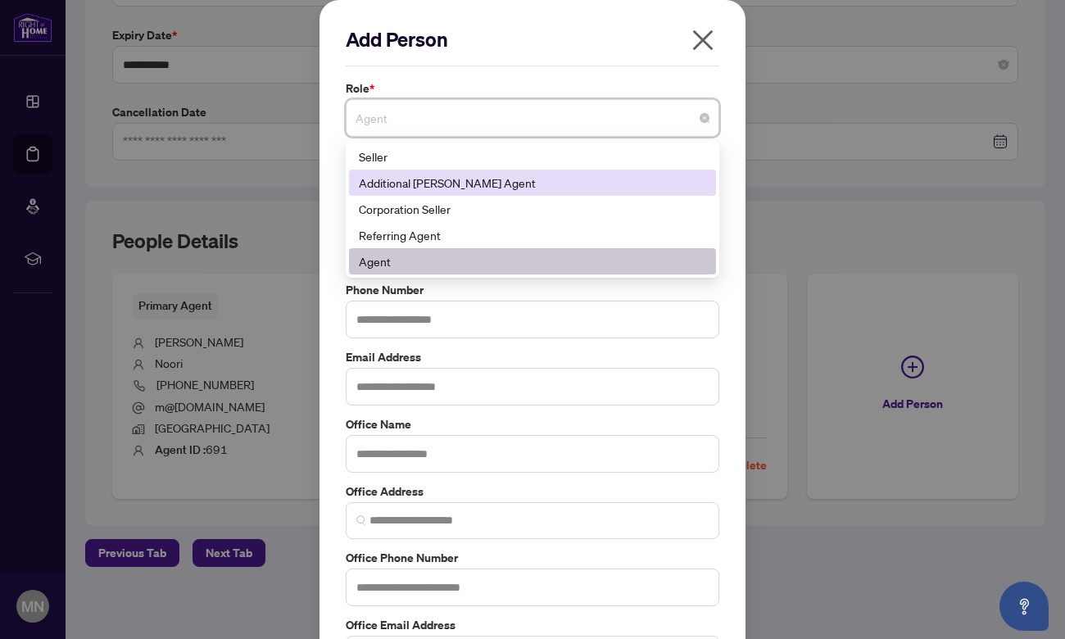
click at [446, 179] on div "Additional [PERSON_NAME] Agent" at bounding box center [532, 183] width 347 height 18
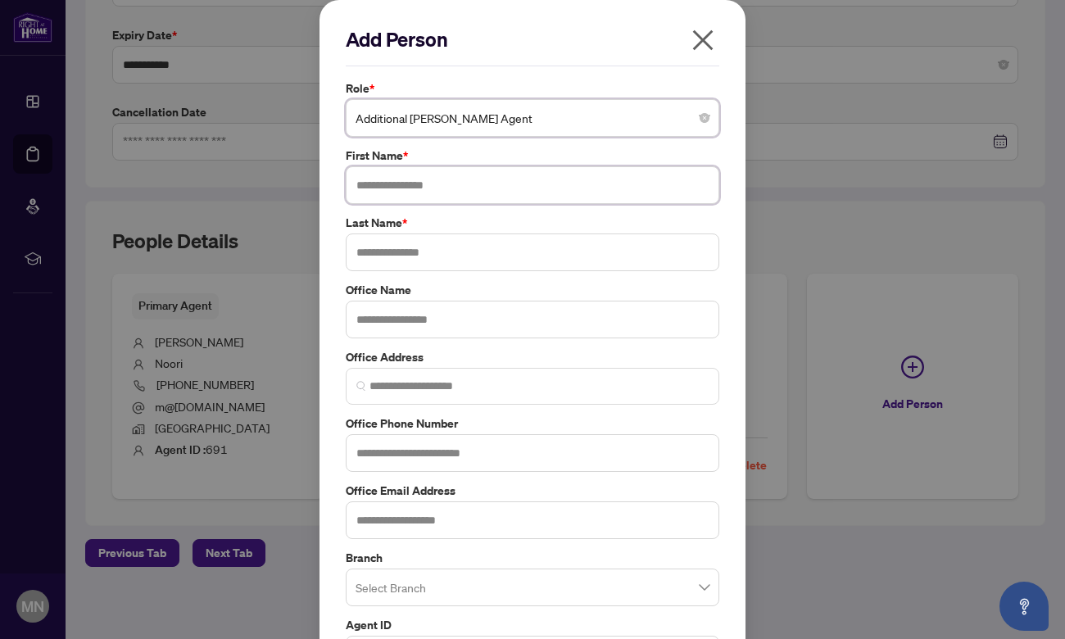
click at [403, 182] on input "text" at bounding box center [532, 185] width 373 height 38
type input "***"
type input "*****"
click at [457, 328] on input "text" at bounding box center [532, 320] width 373 height 38
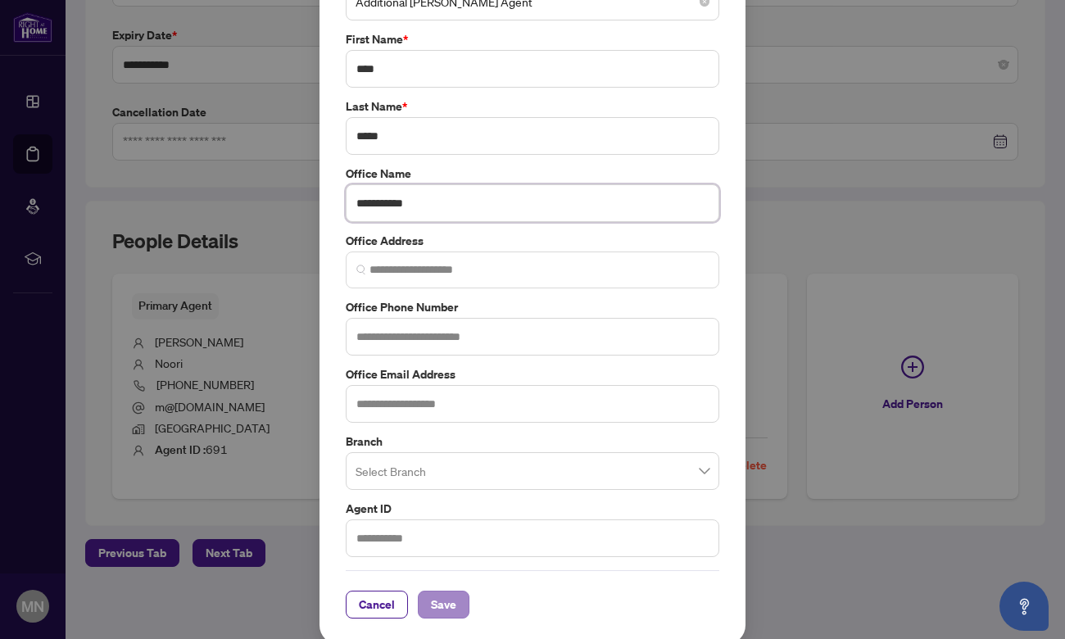
scroll to position [115, 0]
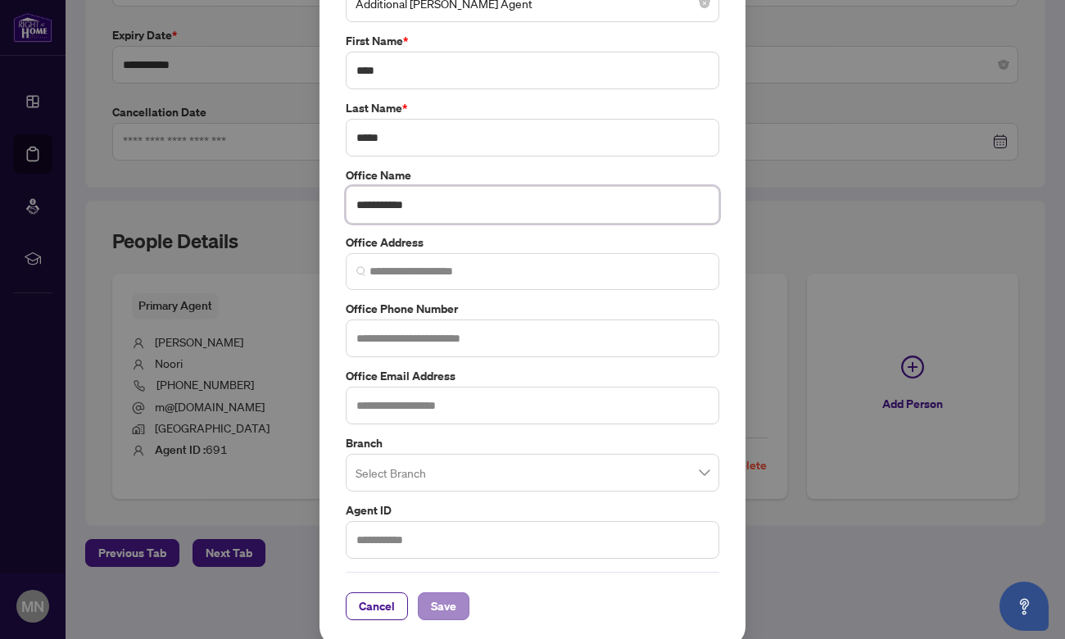
type input "**********"
click at [454, 594] on span "Save" at bounding box center [443, 606] width 25 height 26
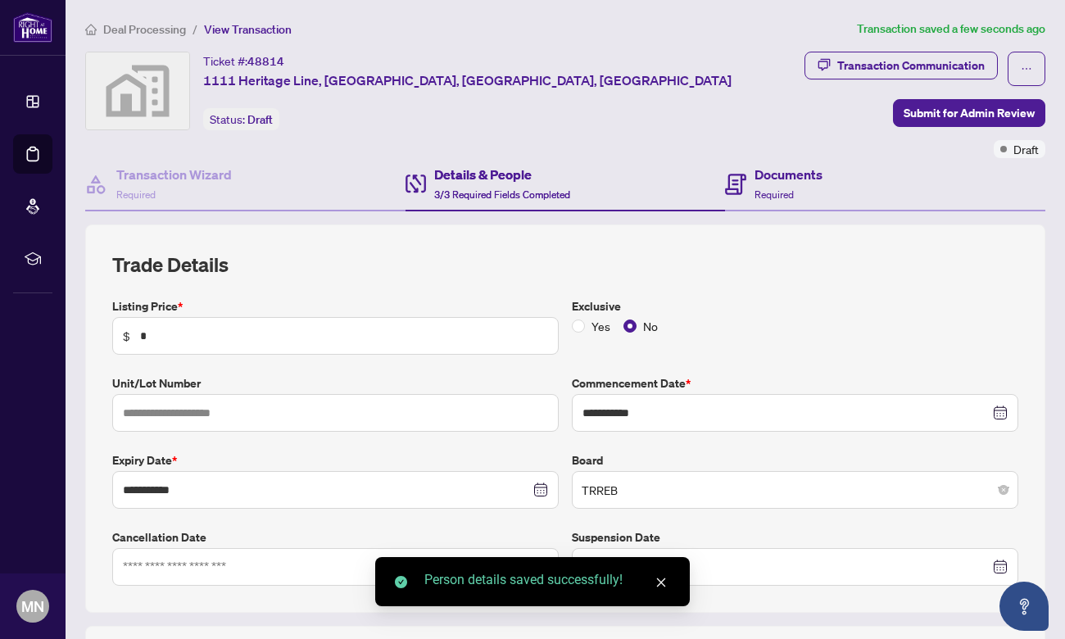
scroll to position [0, 0]
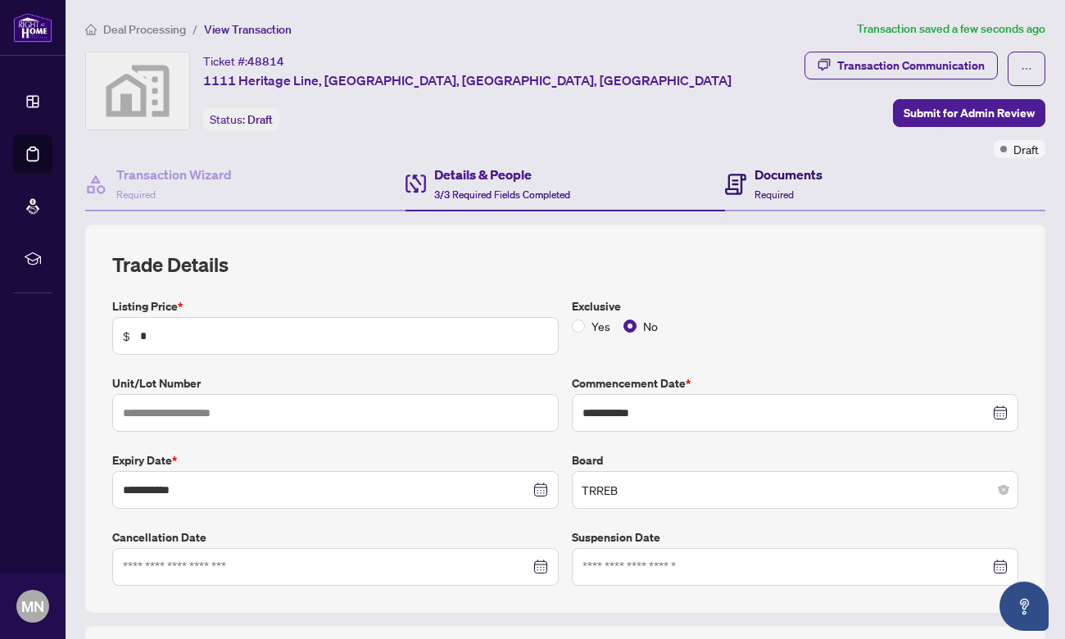
click at [799, 176] on h4 "Documents" at bounding box center [788, 175] width 68 height 20
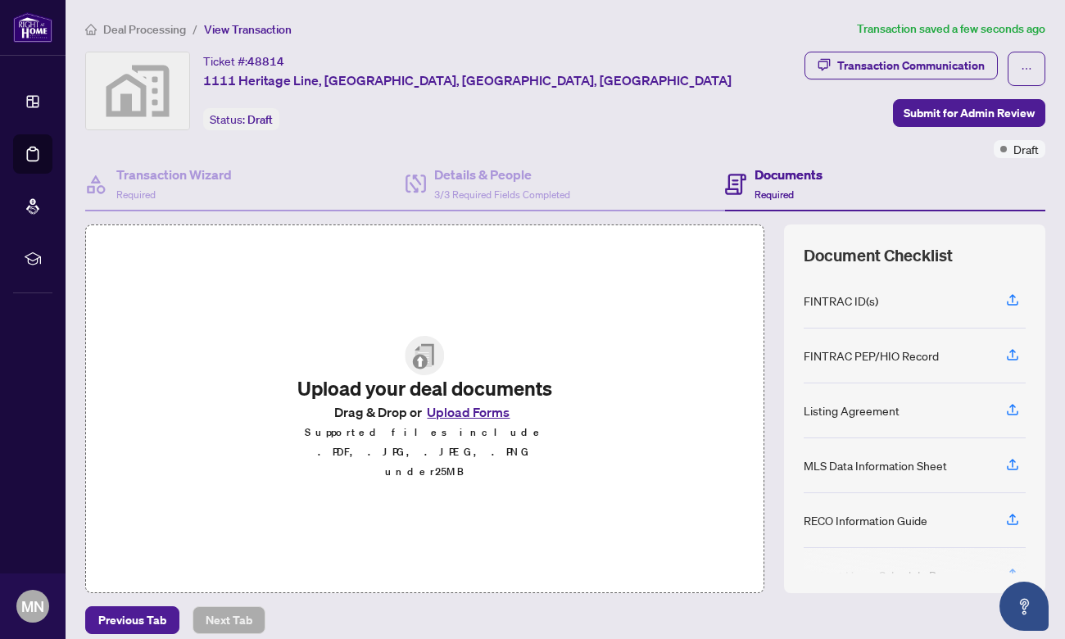
click at [478, 423] on button "Upload Forms" at bounding box center [468, 411] width 93 height 21
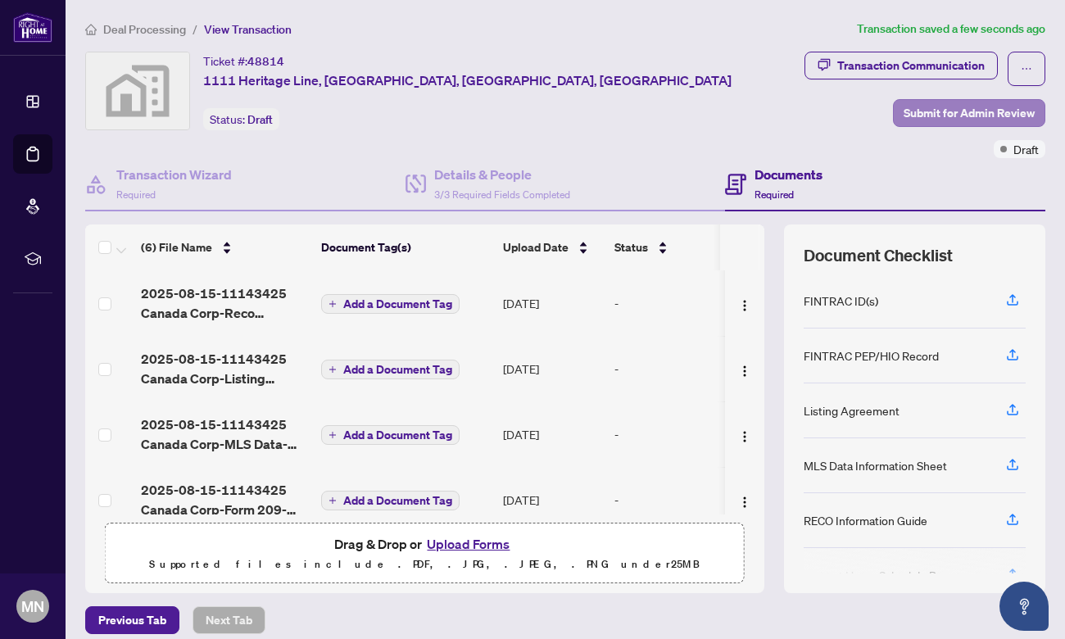
click at [969, 114] on span "Submit for Admin Review" at bounding box center [968, 113] width 131 height 26
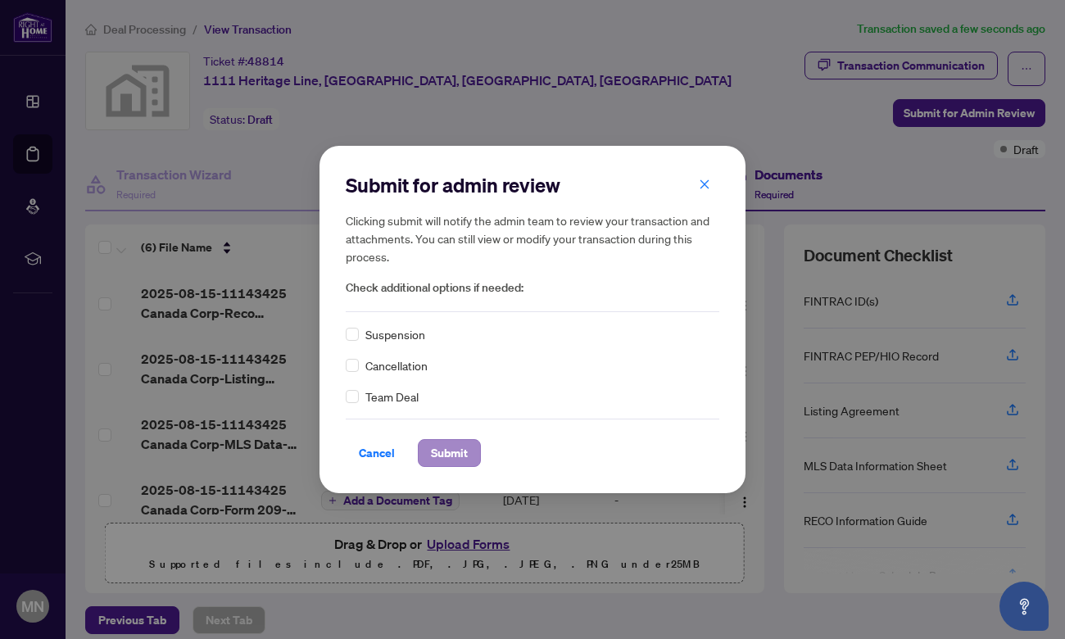
click at [450, 459] on span "Submit" at bounding box center [449, 453] width 37 height 26
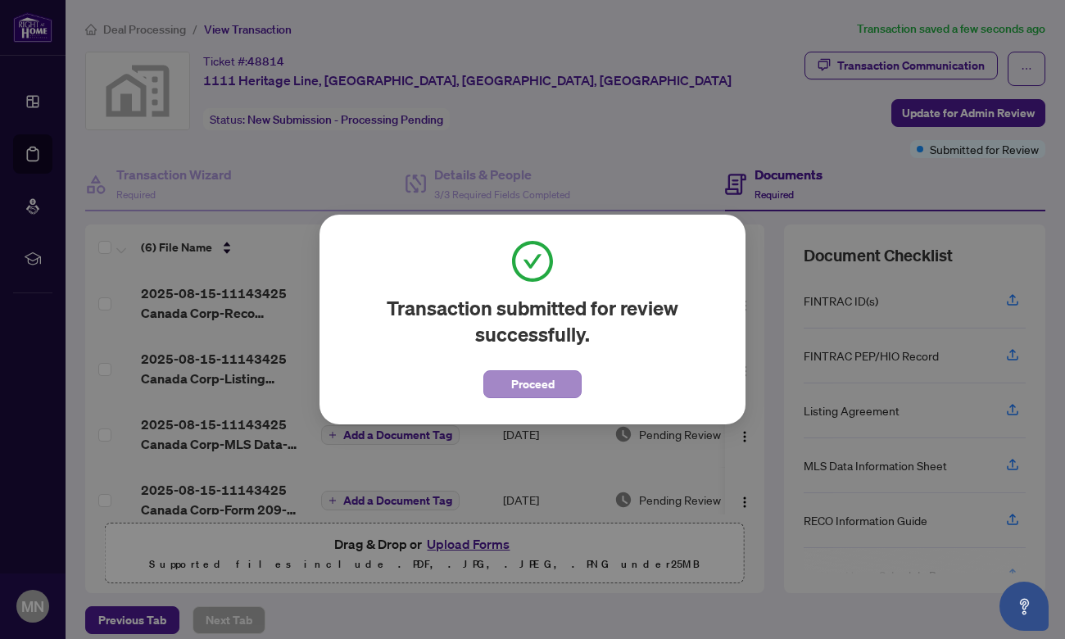
click at [529, 393] on span "Proceed" at bounding box center [532, 384] width 43 height 26
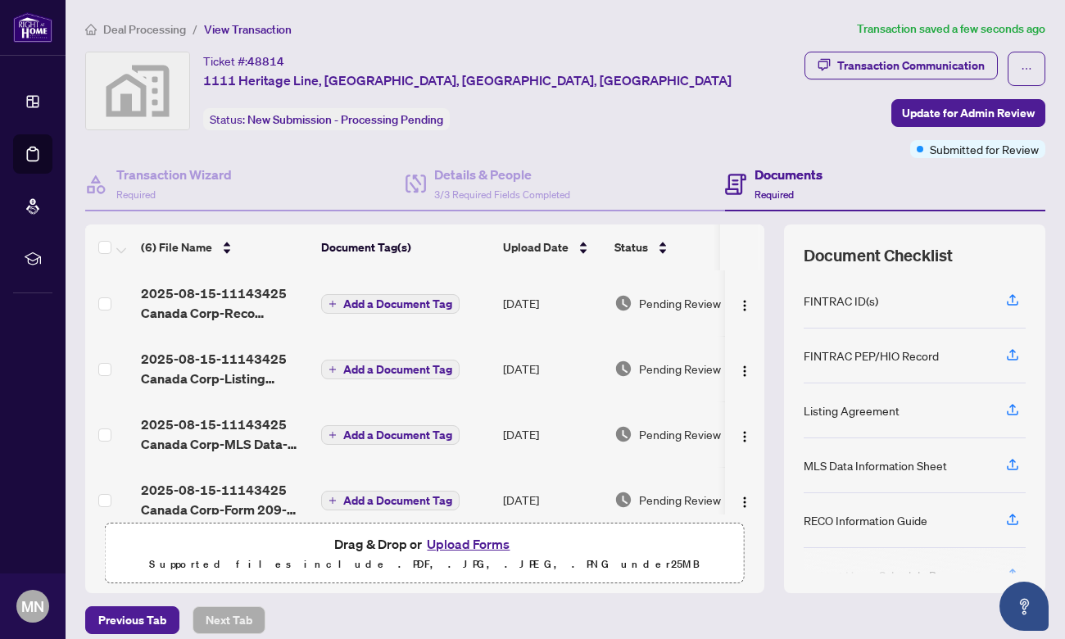
click at [618, 66] on div "Ticket #: 48814 [STREET_ADDRESS] Status: New Submission - Processing Pending" at bounding box center [425, 91] width 680 height 79
click at [150, 0] on main "Deal Processing / View Transaction Transaction saved a few seconds ago Ticket #…" at bounding box center [565, 319] width 999 height 639
